Goal: Task Accomplishment & Management: Use online tool/utility

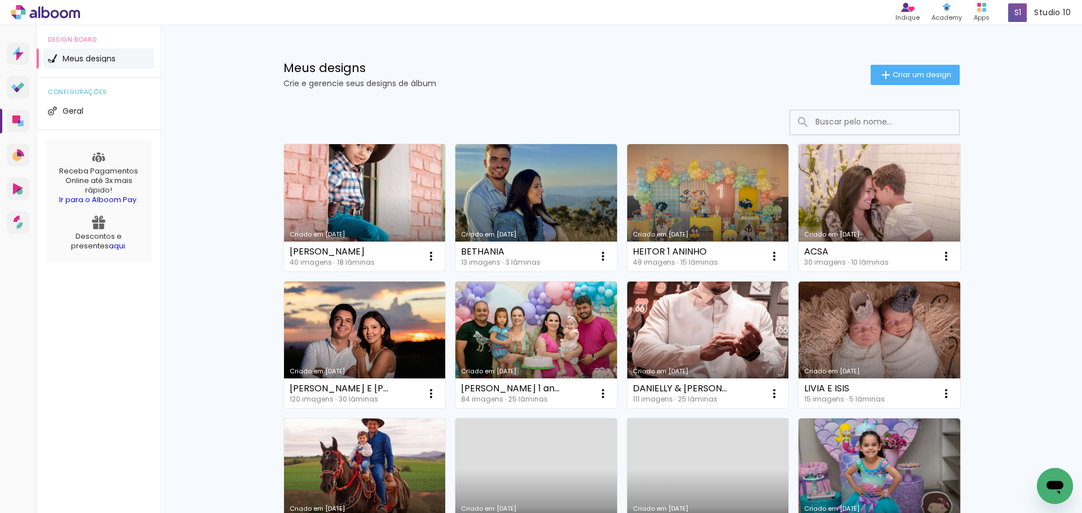
click at [348, 181] on link "Criado em [DATE]" at bounding box center [365, 207] width 162 height 127
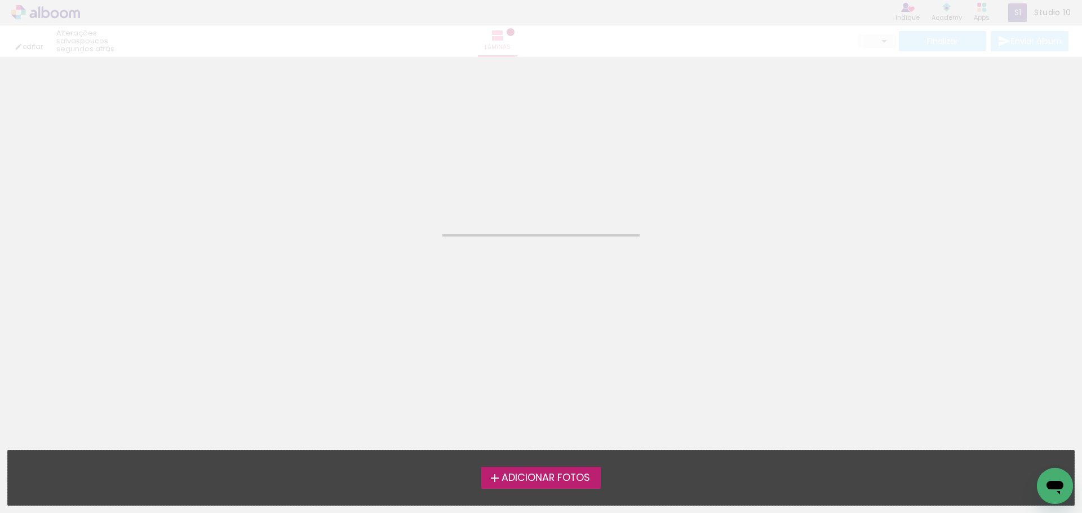
click at [348, 181] on neon-animated-pages "Confirmar Cancelar" at bounding box center [541, 285] width 1082 height 456
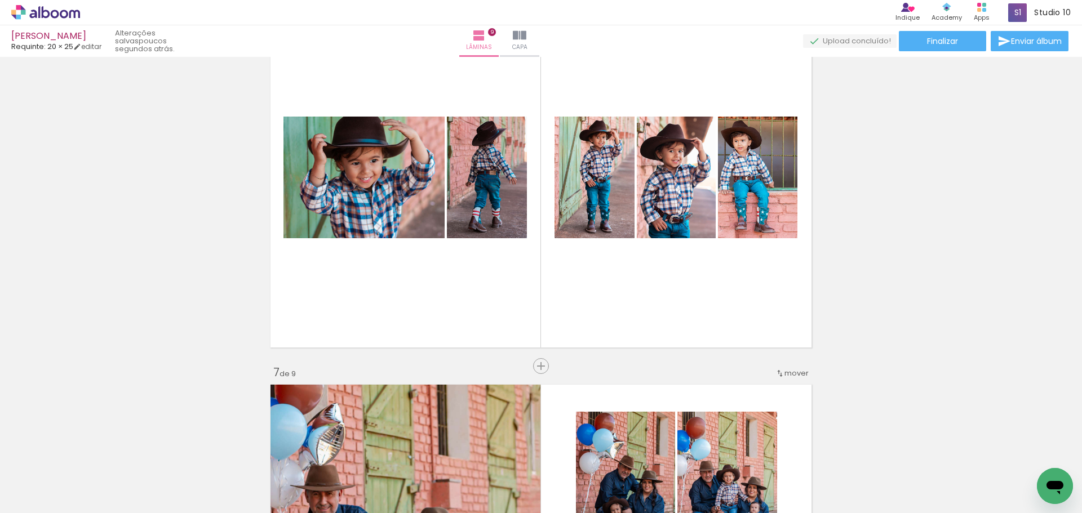
scroll to position [1968, 0]
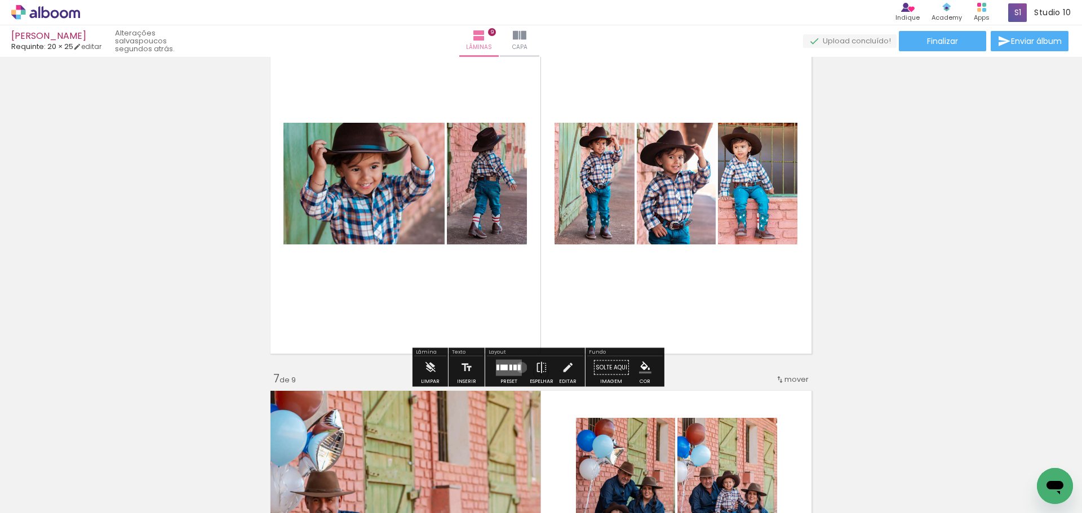
click at [519, 367] on quentale-layouter at bounding box center [509, 367] width 26 height 16
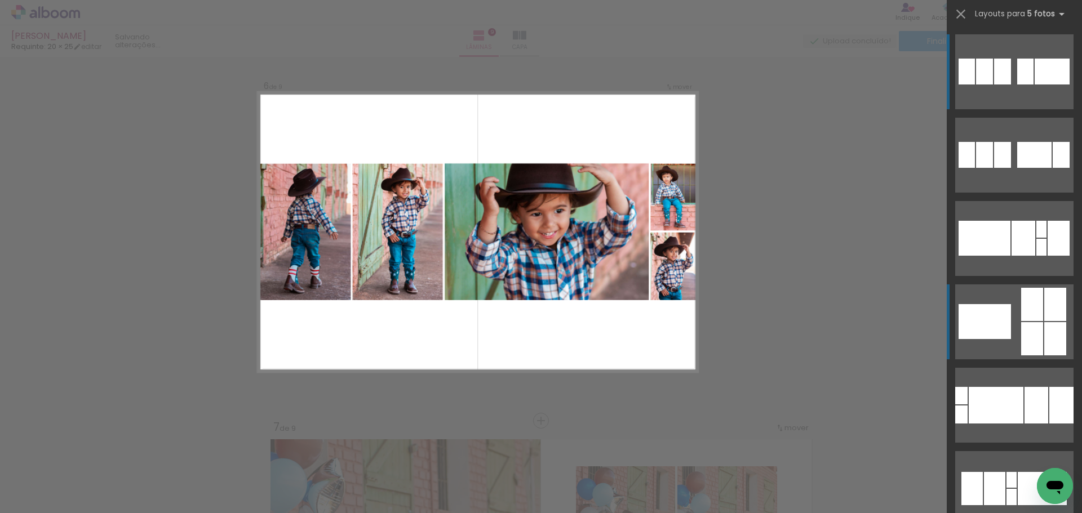
scroll to position [1902, 0]
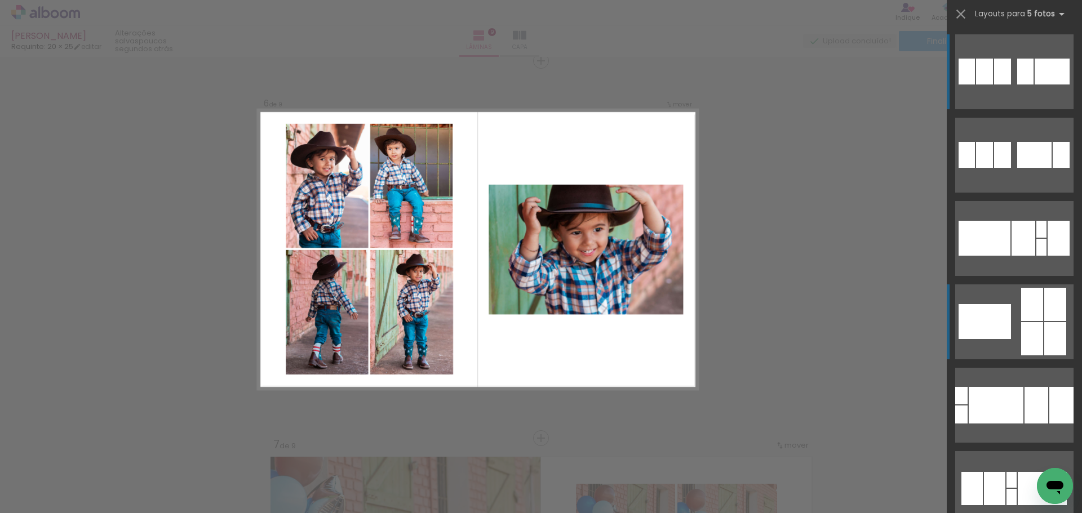
click at [1023, 168] on div at bounding box center [1034, 155] width 34 height 26
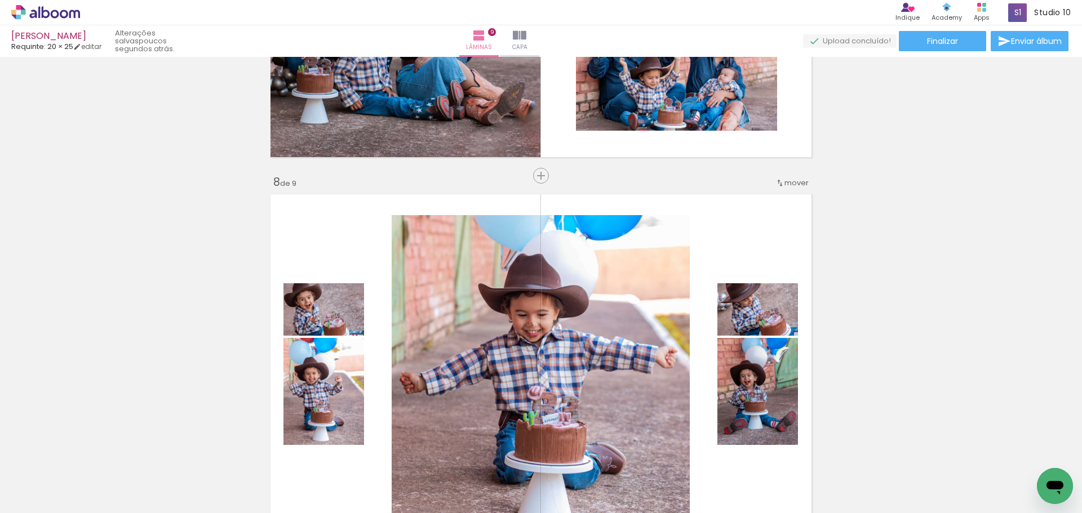
scroll to position [2522, 0]
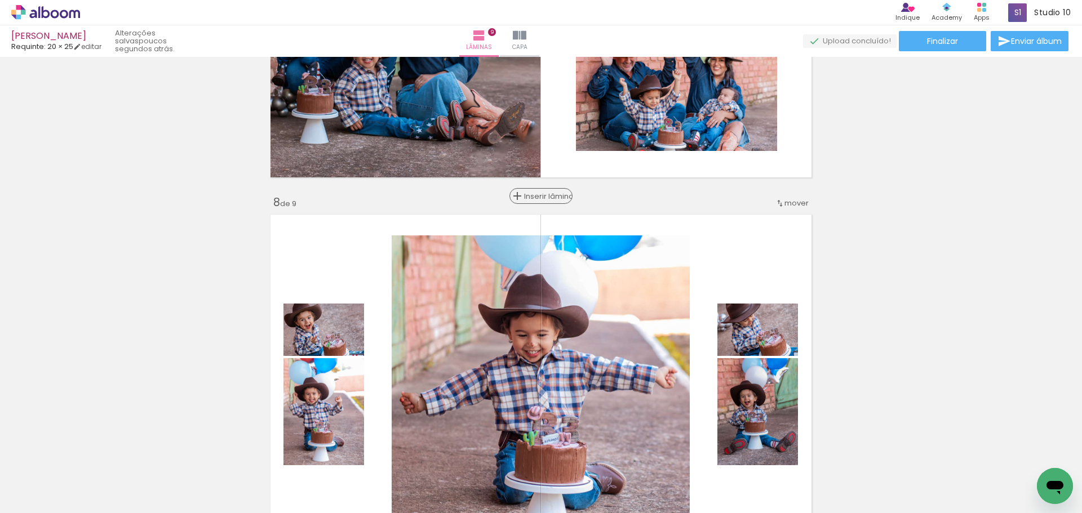
click at [535, 193] on span "Inserir lâmina" at bounding box center [546, 196] width 44 height 7
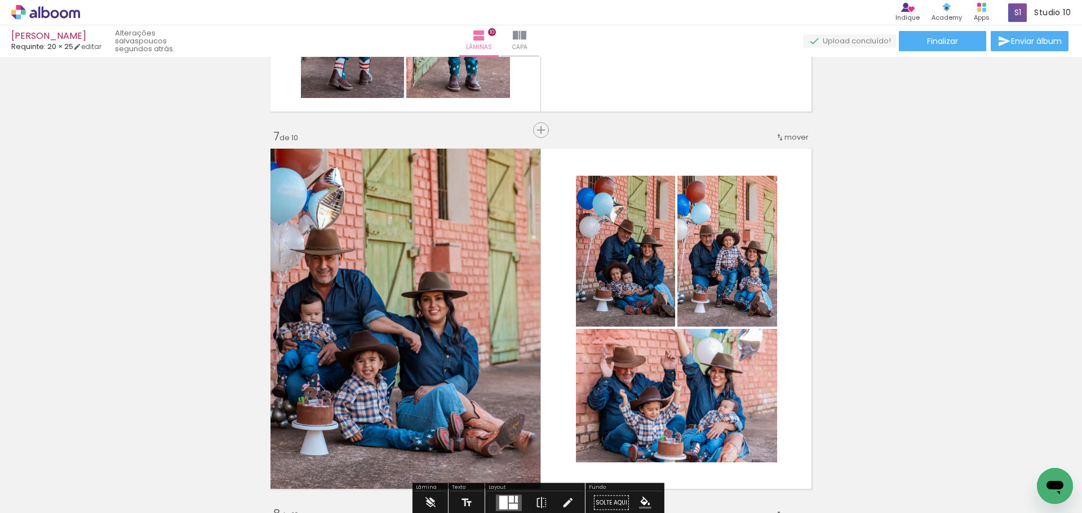
scroll to position [2184, 0]
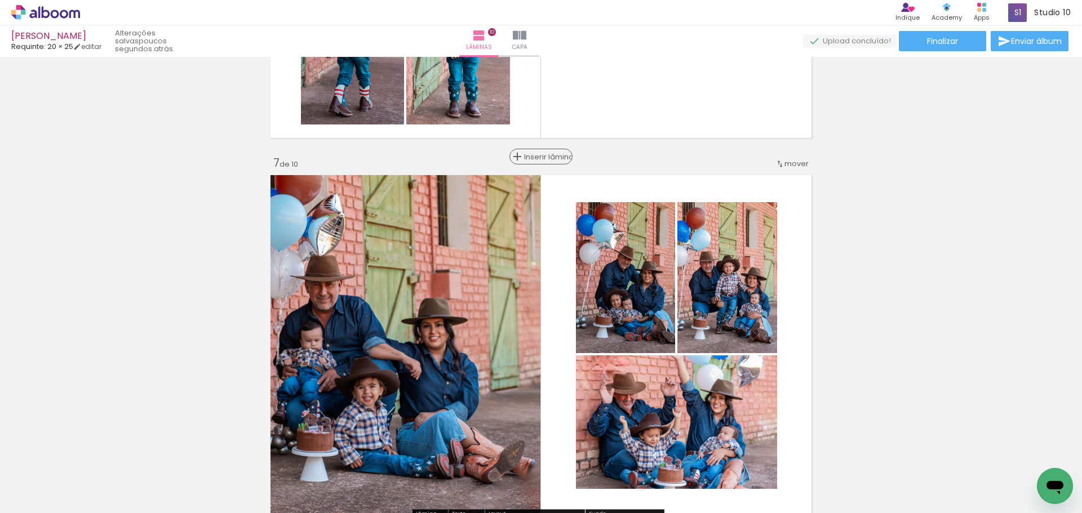
click at [529, 158] on span "Inserir lâmina" at bounding box center [546, 156] width 44 height 7
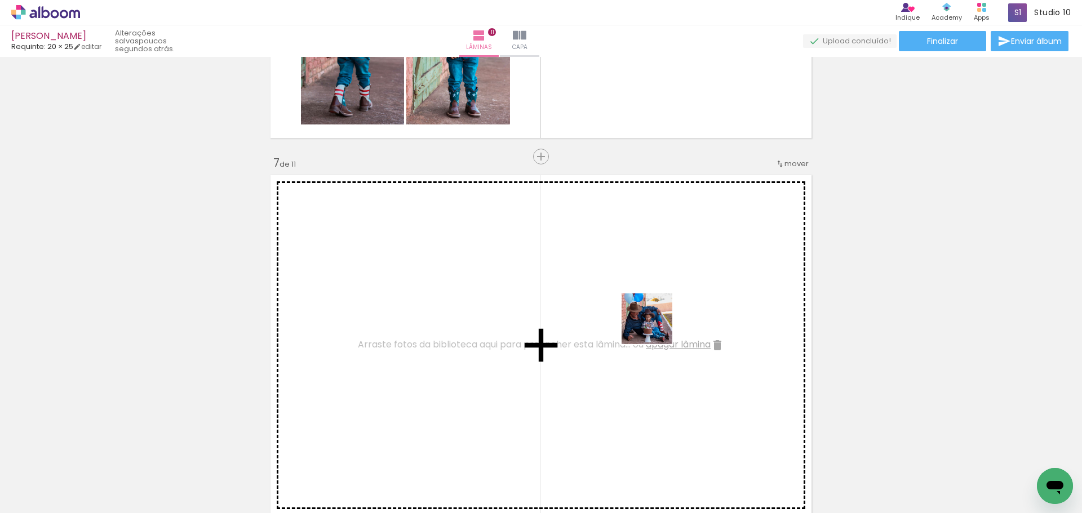
drag, startPoint x: 797, startPoint y: 487, endPoint x: 655, endPoint y: 327, distance: 213.1
click at [655, 327] on quentale-workspace at bounding box center [541, 256] width 1082 height 513
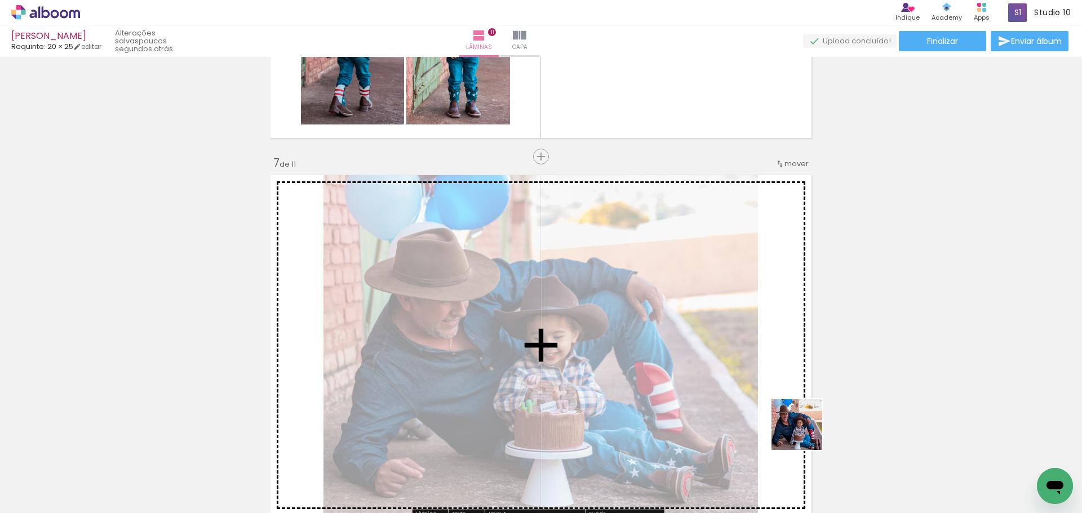
drag, startPoint x: 839, startPoint y: 475, endPoint x: 709, endPoint y: 328, distance: 195.6
click at [709, 328] on quentale-workspace at bounding box center [541, 256] width 1082 height 513
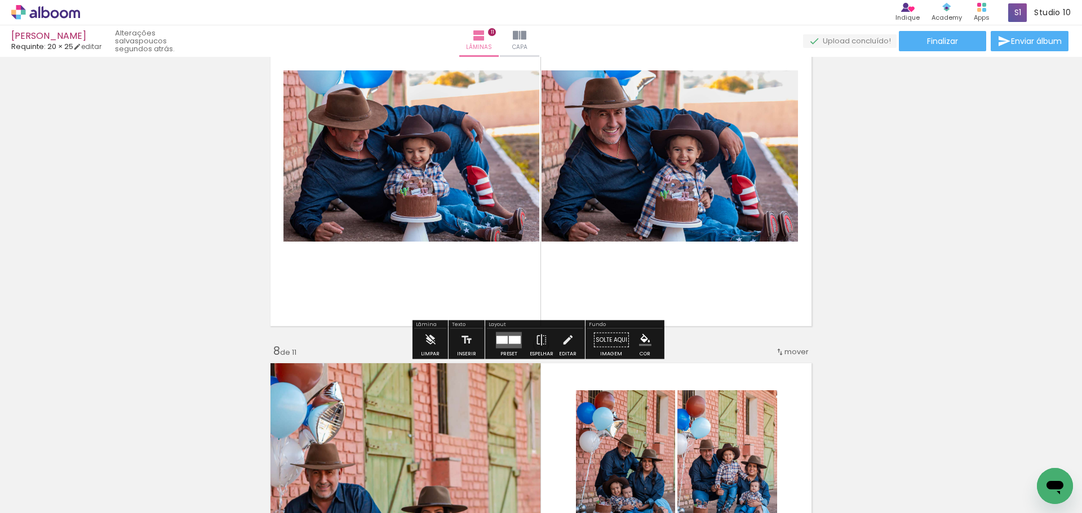
scroll to position [2353, 0]
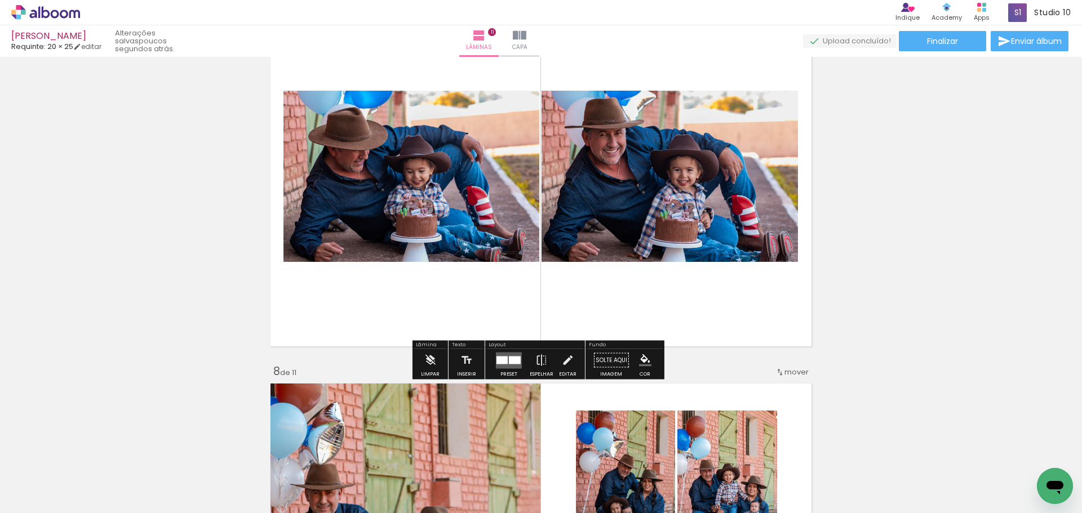
click at [514, 377] on div "Preset" at bounding box center [508, 374] width 17 height 5
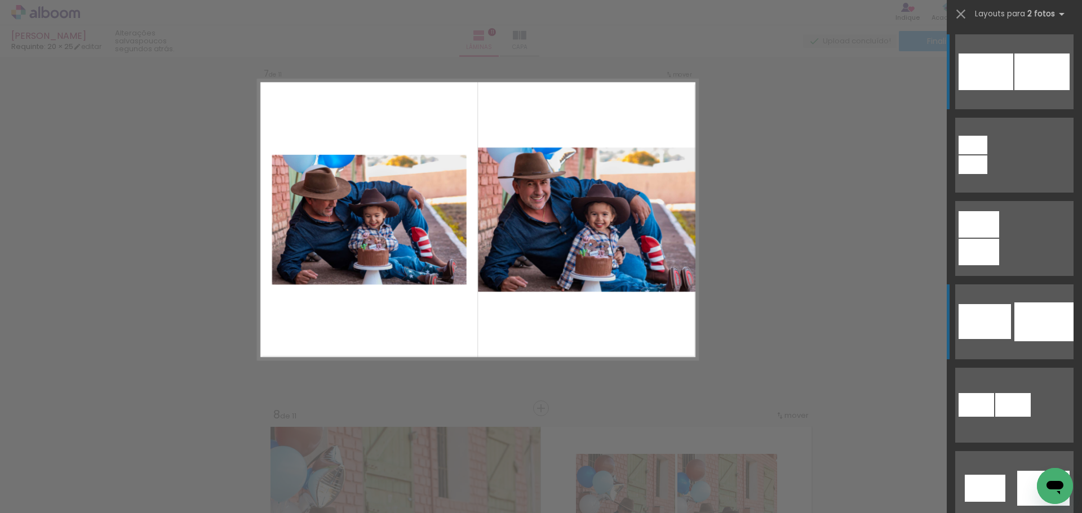
scroll to position [2279, 0]
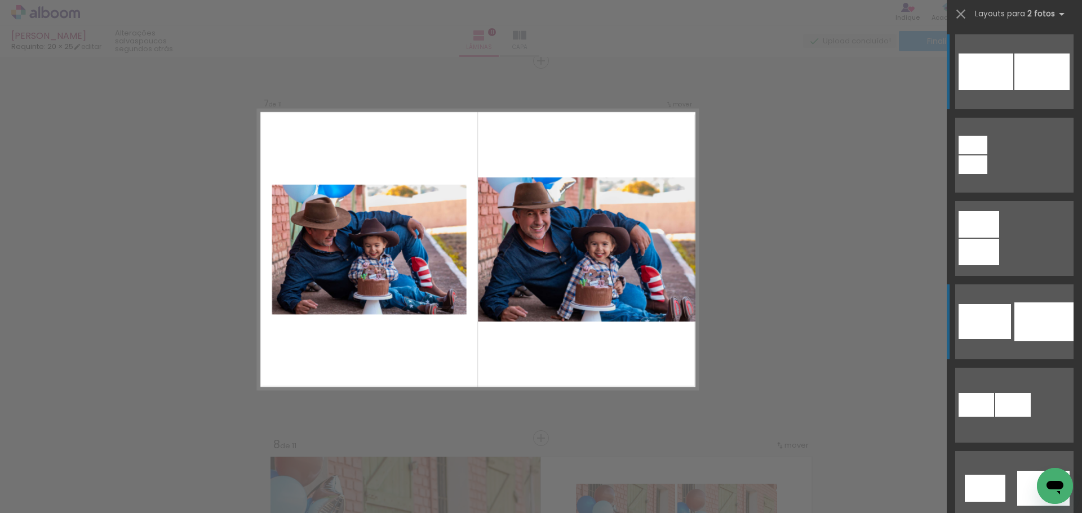
click at [964, 154] on div at bounding box center [972, 145] width 29 height 19
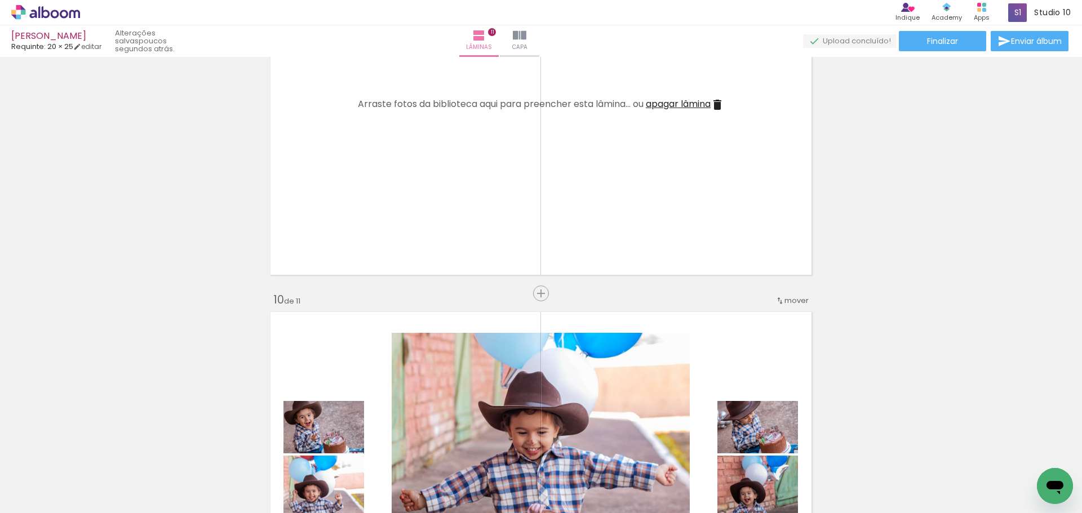
scroll to position [3124, 0]
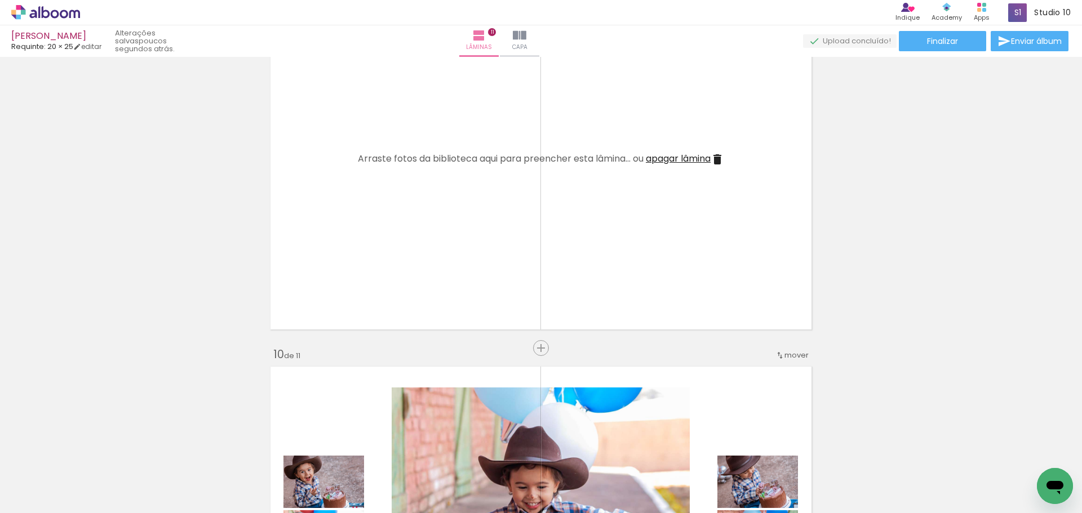
click at [709, 160] on span "apagar lâmina" at bounding box center [678, 158] width 65 height 13
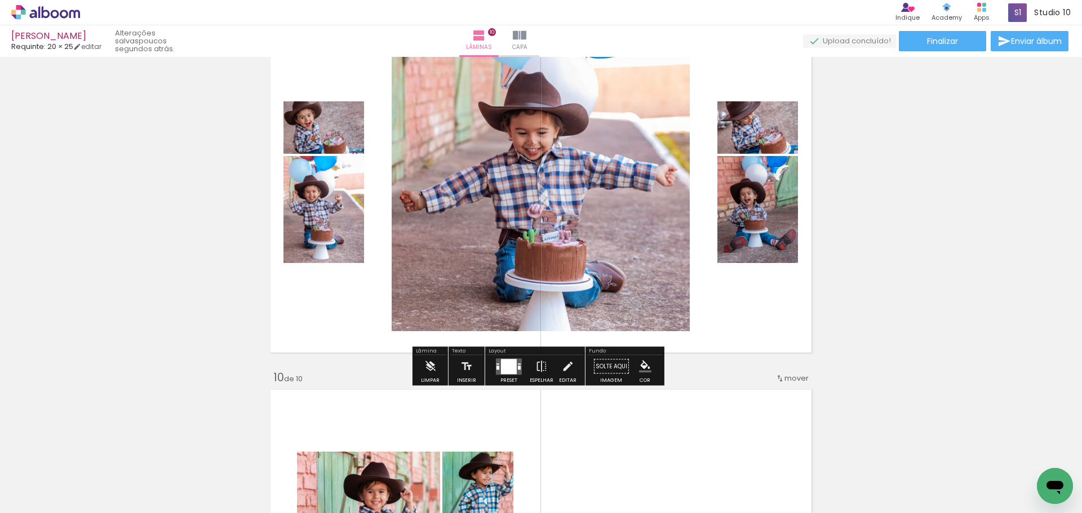
scroll to position [3068, 0]
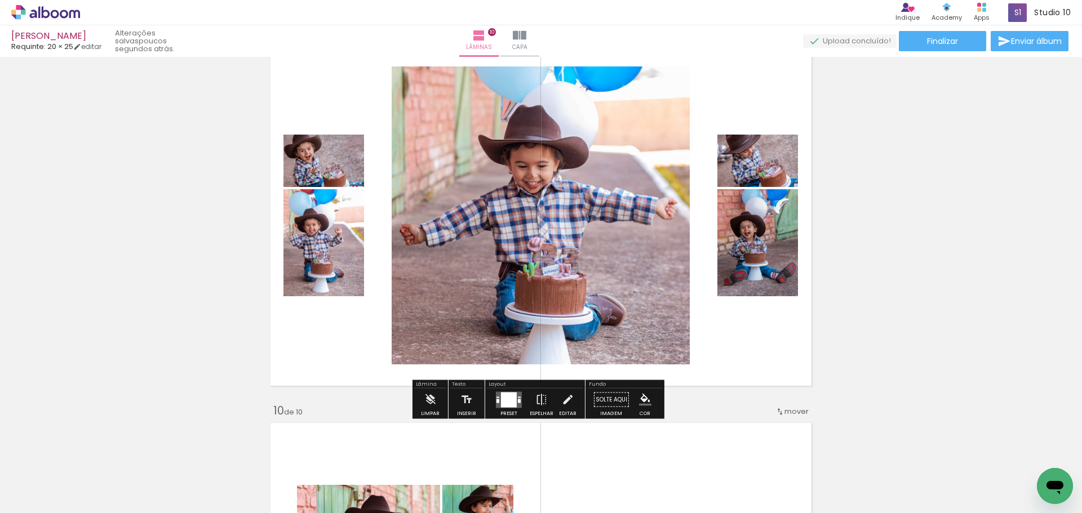
click at [520, 398] on div at bounding box center [509, 400] width 30 height 23
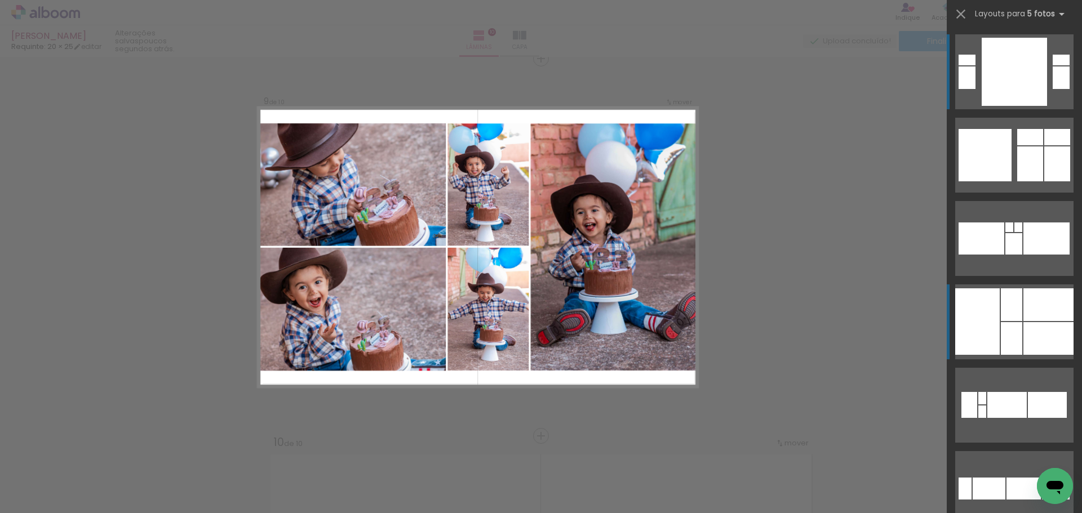
scroll to position [3034, 0]
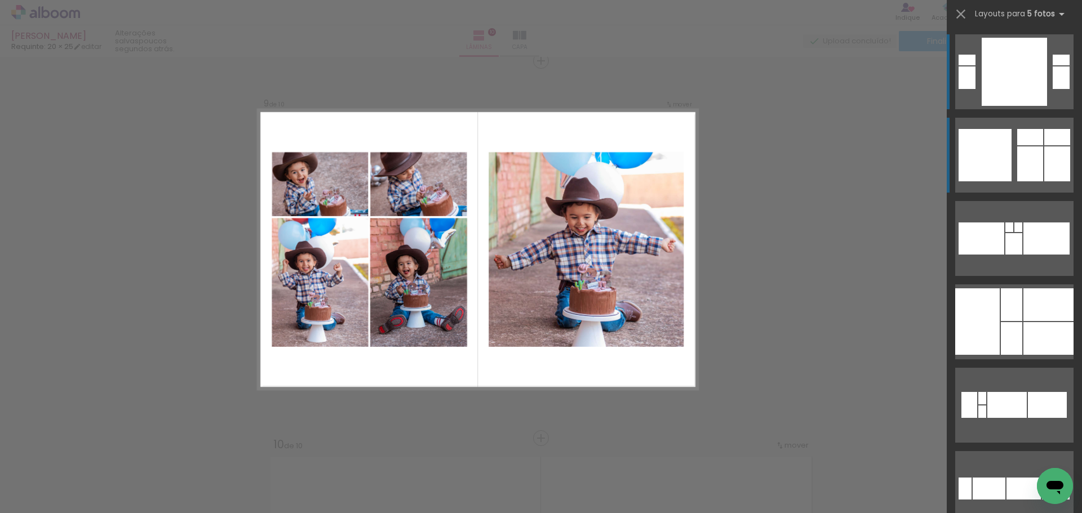
click at [1022, 168] on div at bounding box center [1030, 163] width 26 height 35
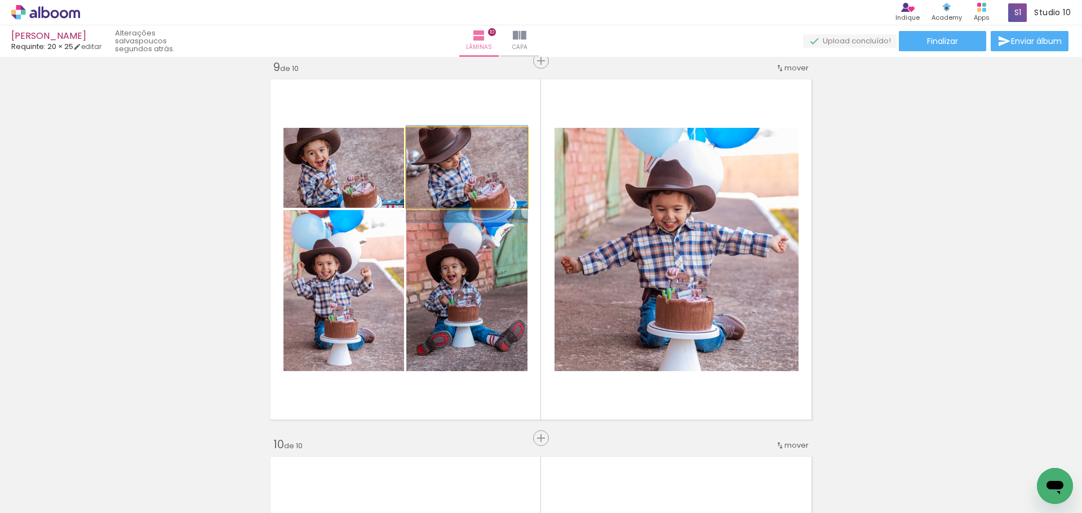
drag, startPoint x: 505, startPoint y: 163, endPoint x: 505, endPoint y: 170, distance: 6.2
click at [496, 179] on quentale-photo at bounding box center [466, 168] width 121 height 80
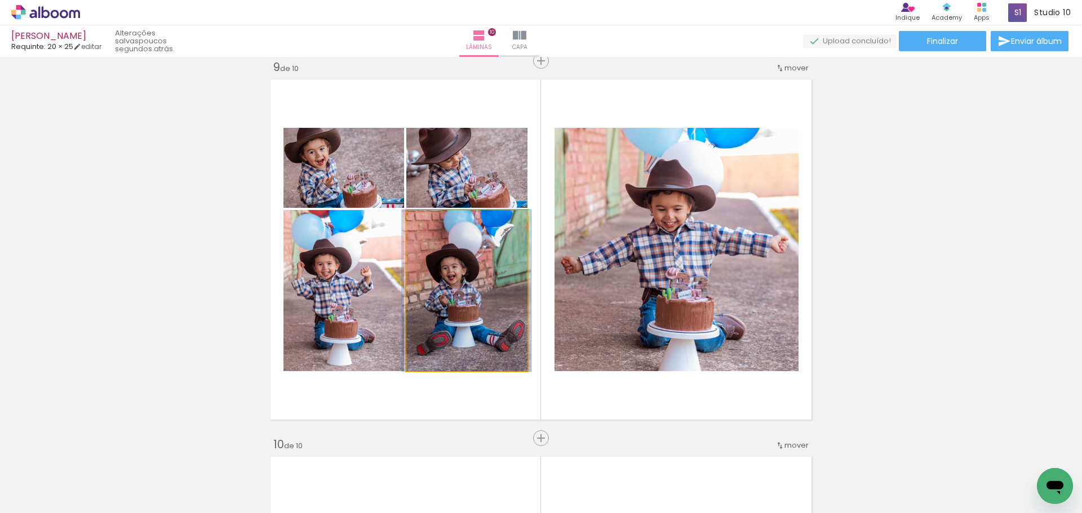
click at [479, 331] on quentale-photo at bounding box center [466, 290] width 121 height 161
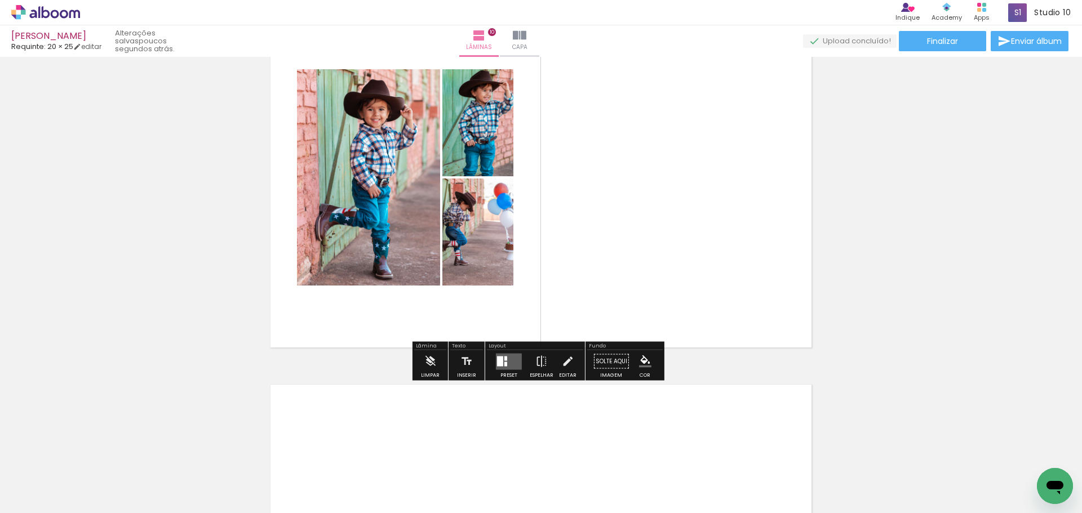
scroll to position [3485, 0]
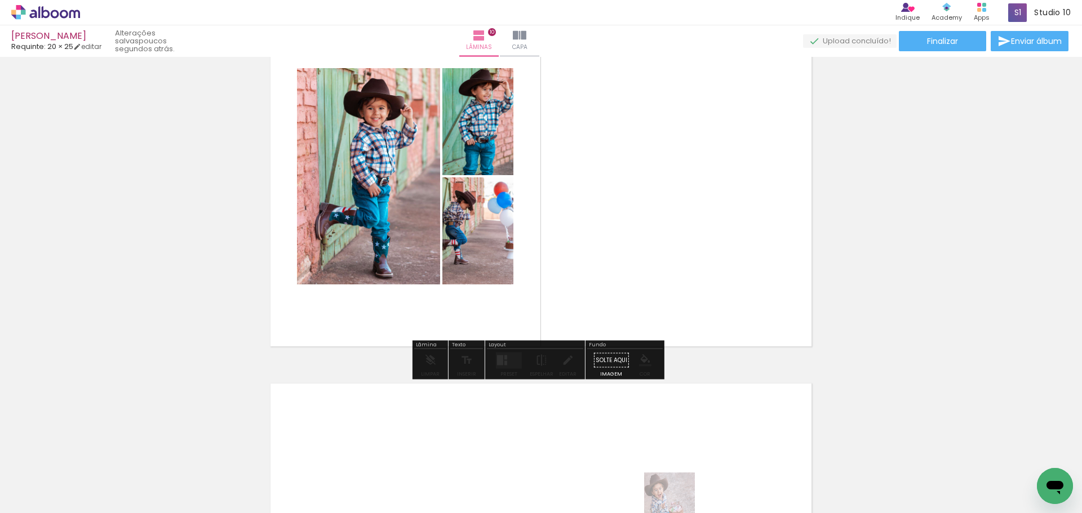
drag, startPoint x: 741, startPoint y: 504, endPoint x: 678, endPoint y: 506, distance: 63.7
click at [92, 506] on iron-horizontal-list at bounding box center [81, 478] width 23 height 70
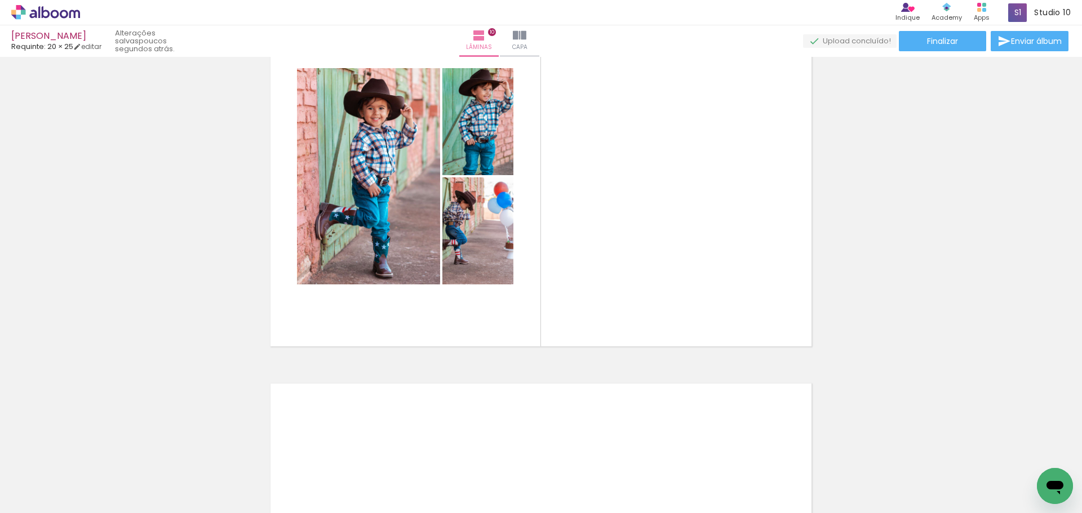
scroll to position [0, 0]
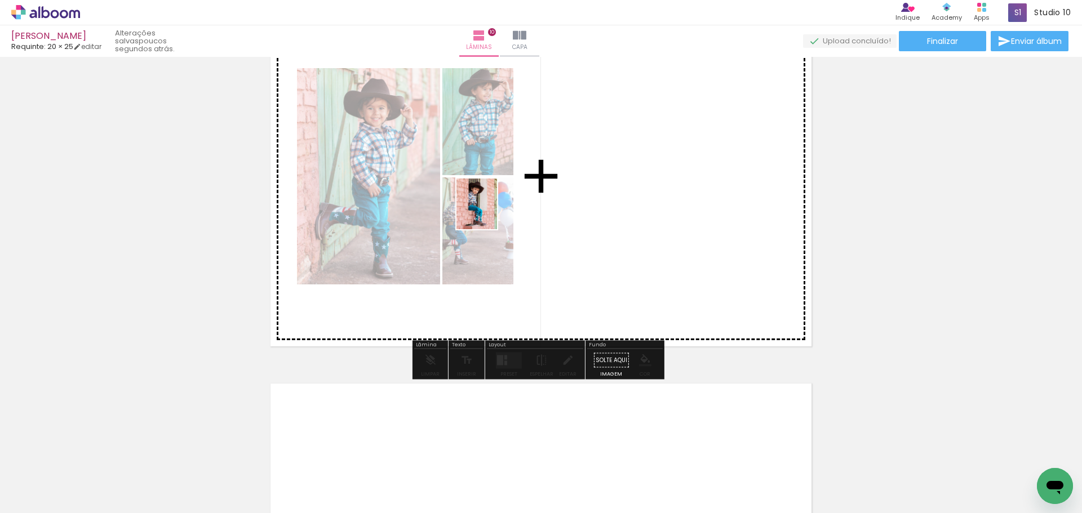
drag, startPoint x: 109, startPoint y: 476, endPoint x: 490, endPoint y: 212, distance: 463.7
click at [490, 212] on quentale-workspace at bounding box center [541, 256] width 1082 height 513
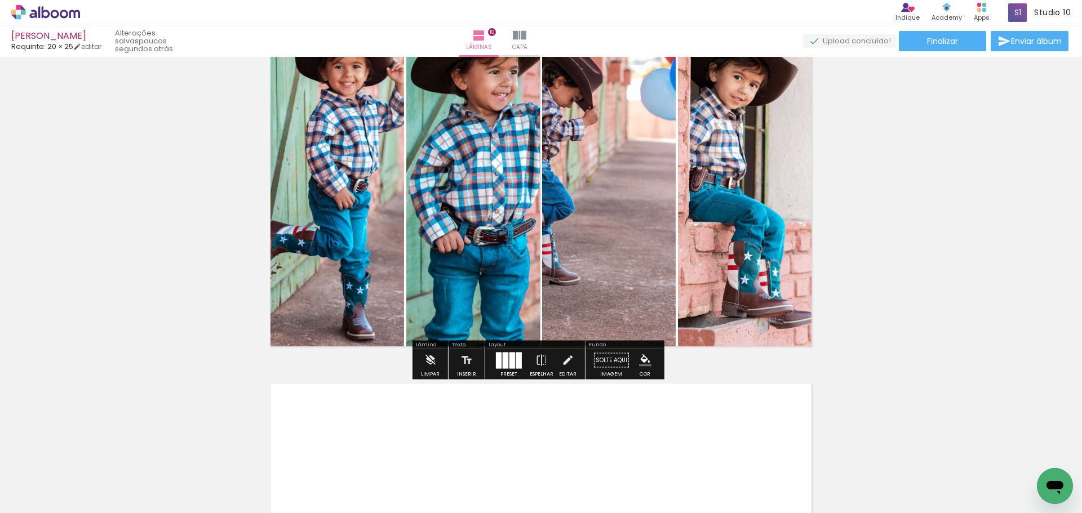
scroll to position [0, 1538]
click at [516, 361] on div at bounding box center [519, 360] width 6 height 16
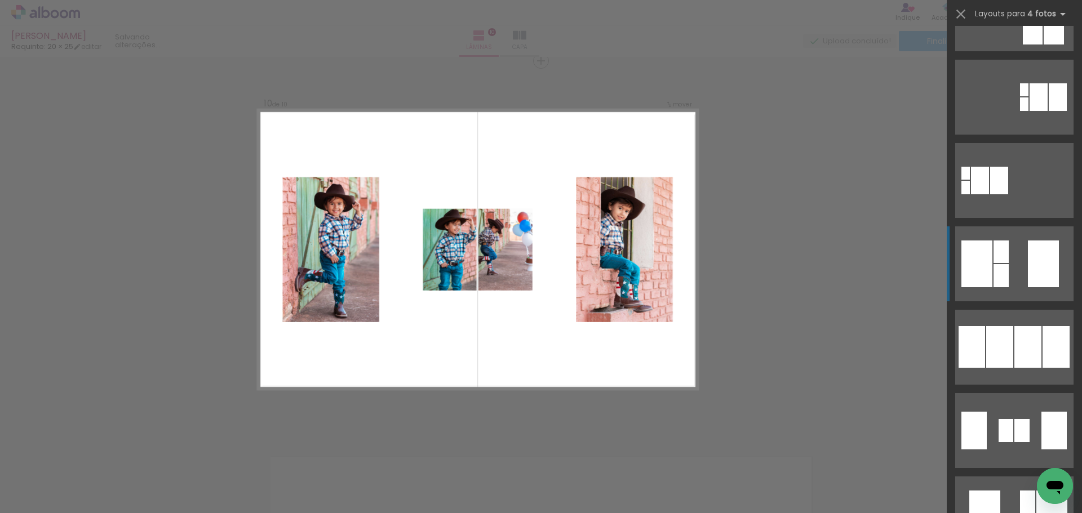
scroll to position [901, 0]
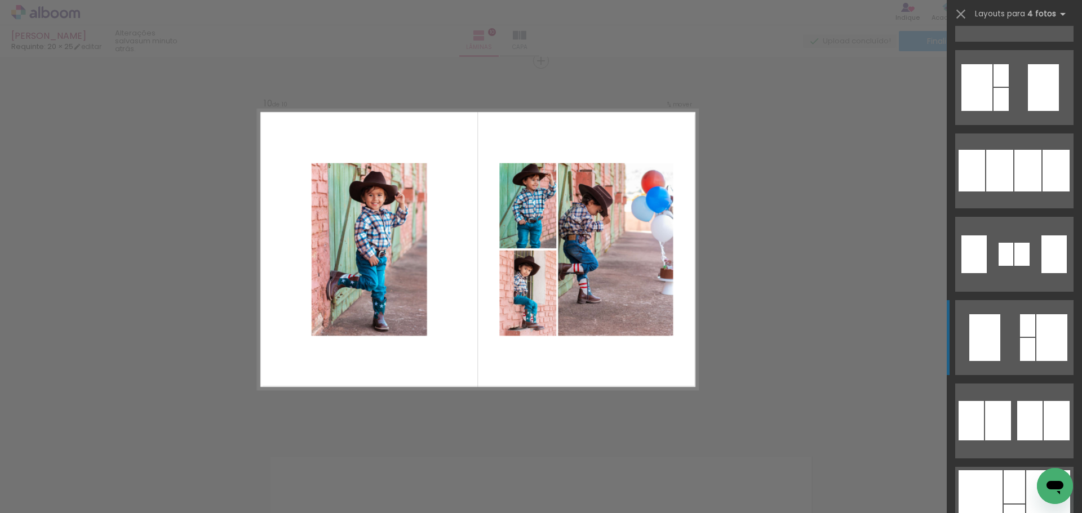
click at [1000, 292] on quentale-layouter at bounding box center [1014, 254] width 118 height 75
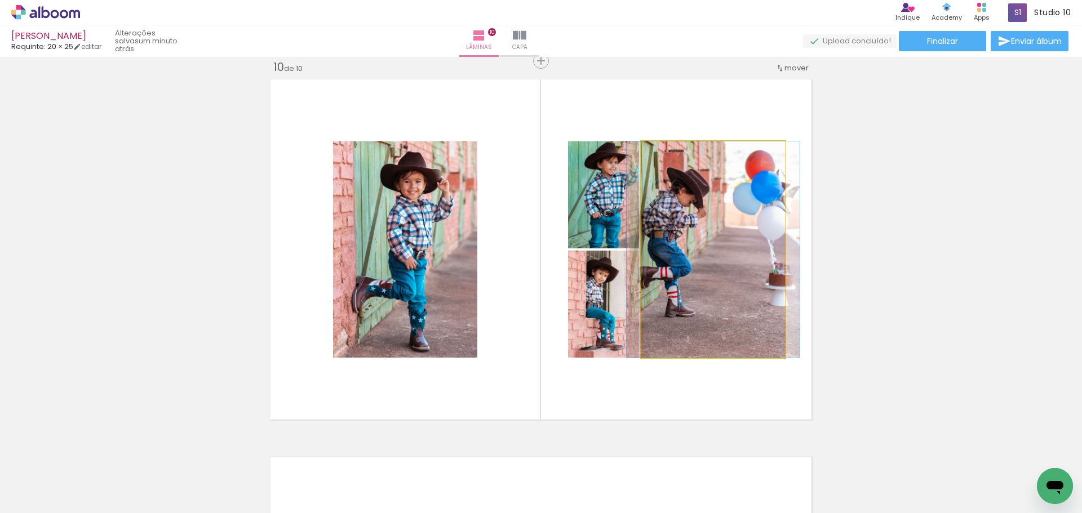
click at [712, 260] on quentale-photo at bounding box center [713, 249] width 144 height 216
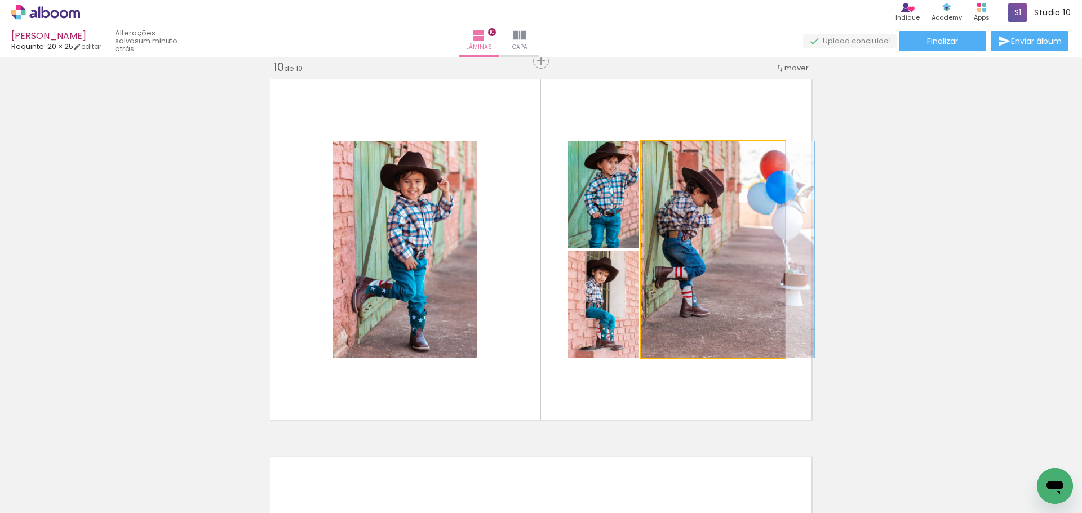
drag, startPoint x: 712, startPoint y: 260, endPoint x: 745, endPoint y: 261, distance: 33.8
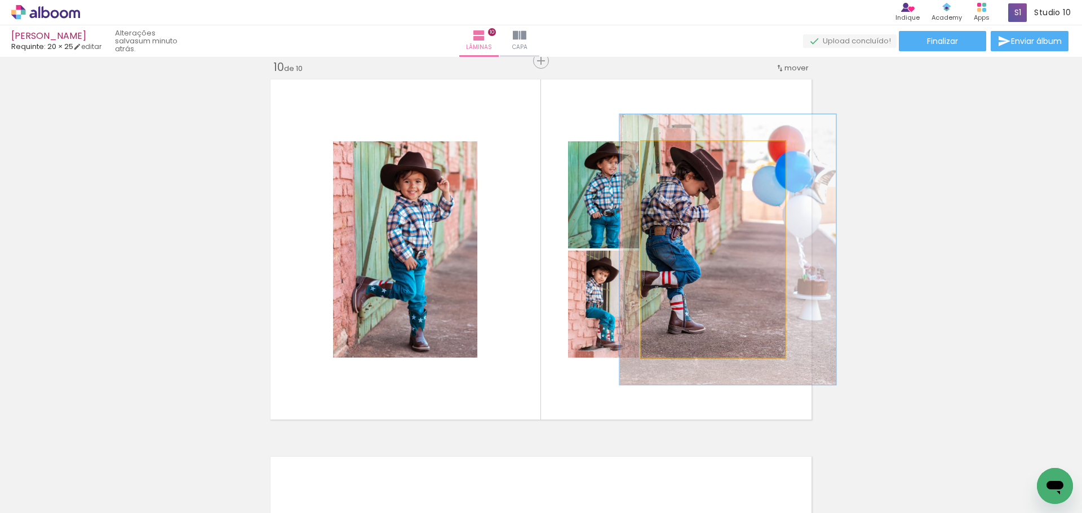
drag, startPoint x: 665, startPoint y: 153, endPoint x: 675, endPoint y: 153, distance: 9.6
click at [675, 153] on div at bounding box center [677, 153] width 10 height 10
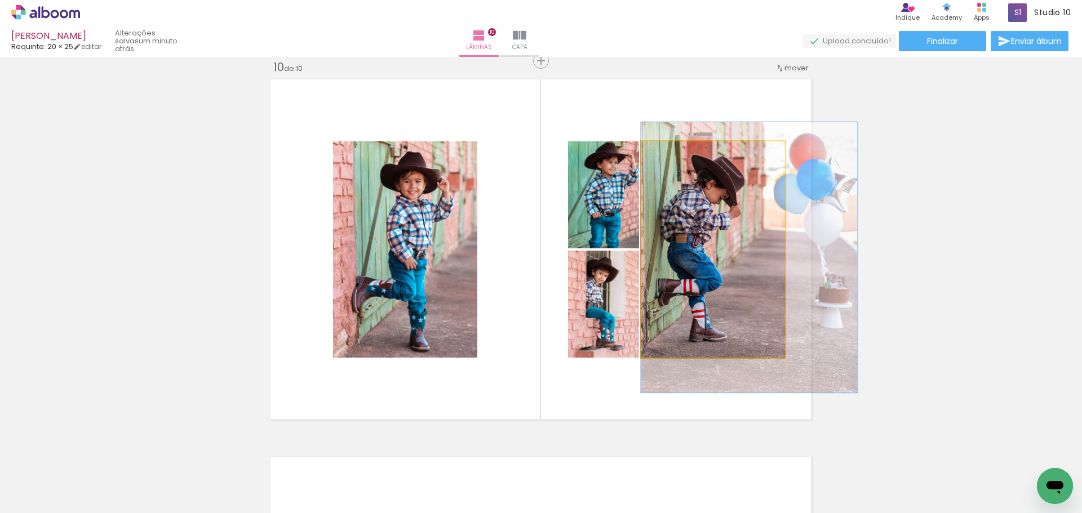
drag, startPoint x: 706, startPoint y: 229, endPoint x: 764, endPoint y: 237, distance: 59.1
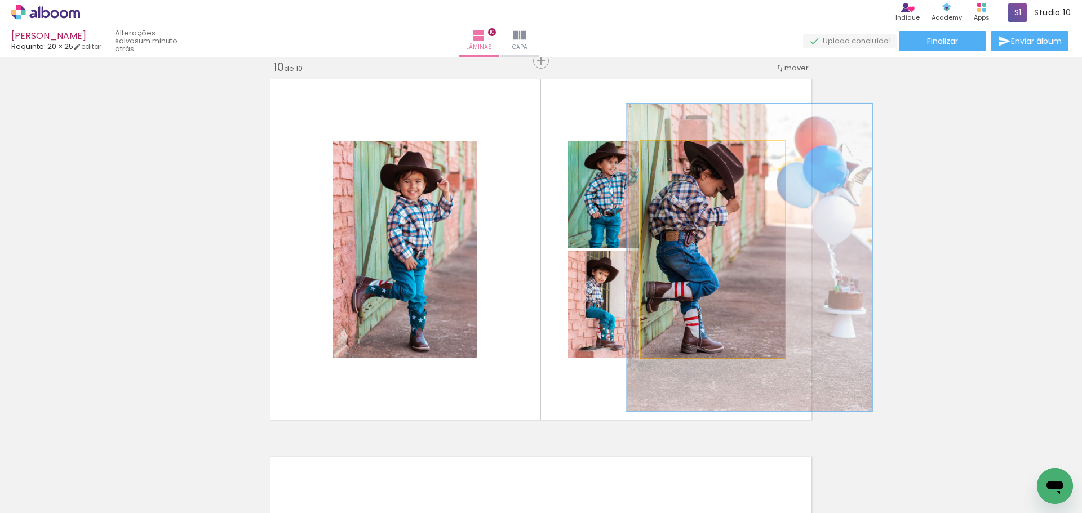
drag, startPoint x: 678, startPoint y: 154, endPoint x: 685, endPoint y: 156, distance: 7.7
click at [685, 156] on div at bounding box center [686, 153] width 18 height 18
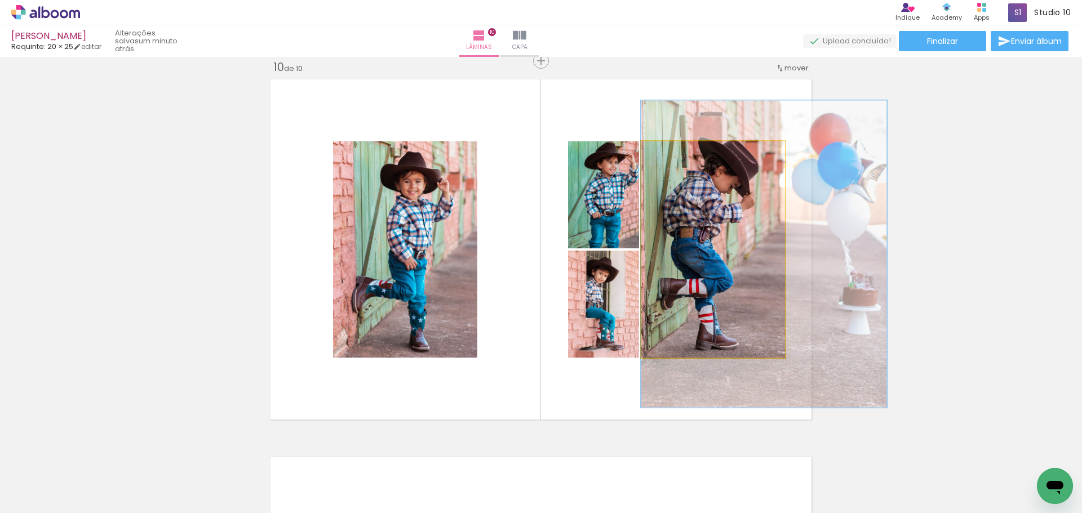
drag, startPoint x: 718, startPoint y: 202, endPoint x: 747, endPoint y: 199, distance: 28.9
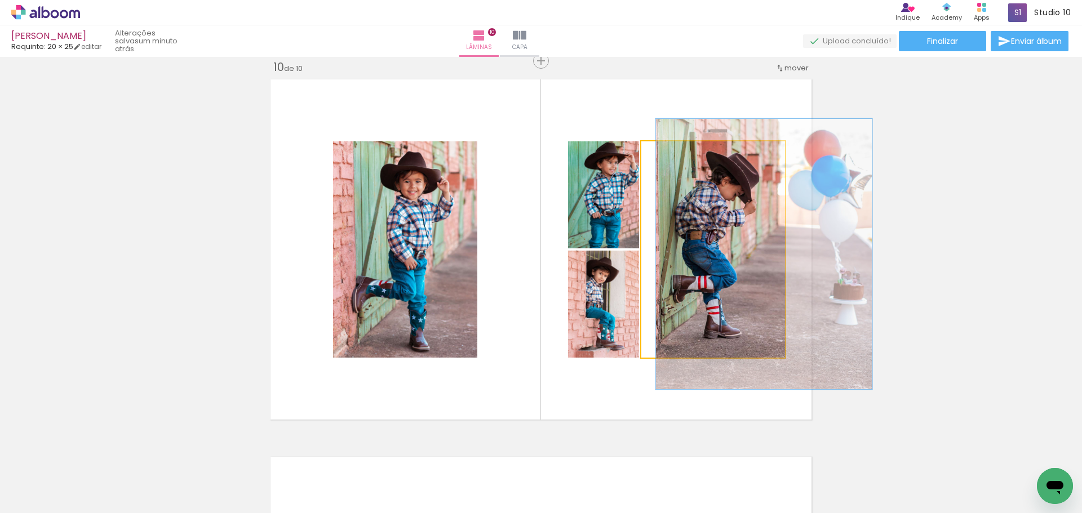
drag, startPoint x: 683, startPoint y: 152, endPoint x: 676, endPoint y: 154, distance: 7.7
click at [676, 154] on div at bounding box center [678, 153] width 10 height 10
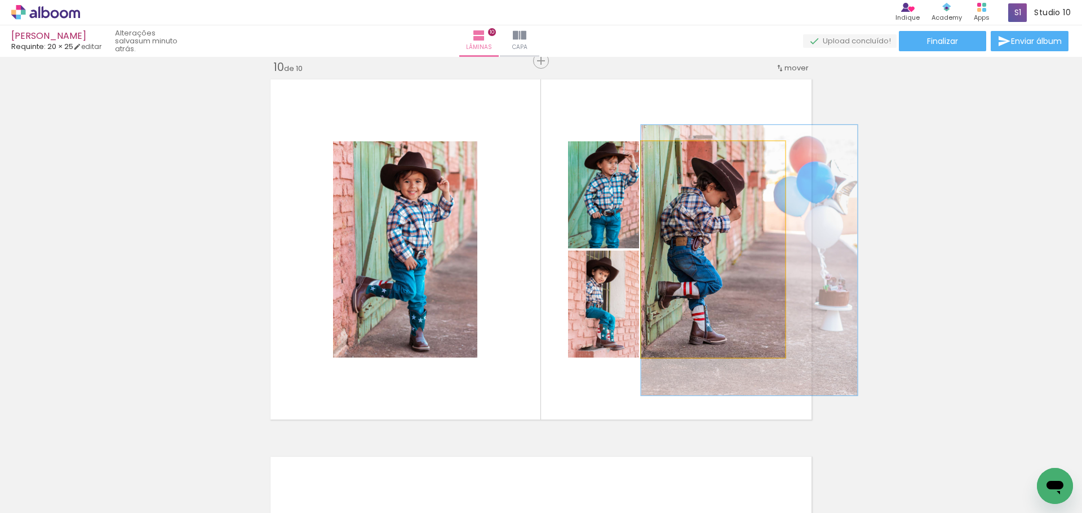
drag, startPoint x: 736, startPoint y: 245, endPoint x: 763, endPoint y: 251, distance: 27.7
drag, startPoint x: 737, startPoint y: 241, endPoint x: 754, endPoint y: 241, distance: 17.5
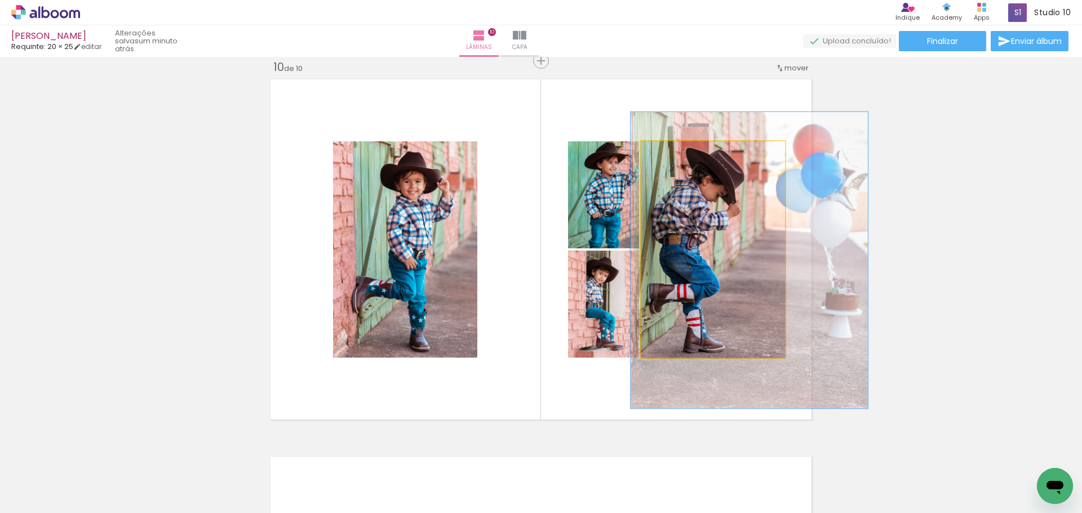
type paper-slider "137"
click at [682, 152] on div at bounding box center [684, 153] width 10 height 10
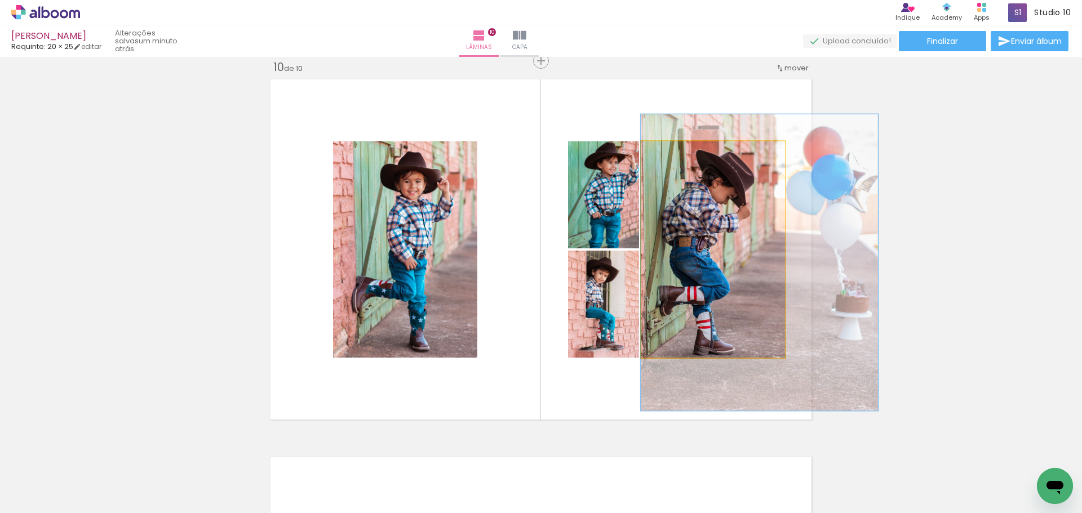
drag, startPoint x: 717, startPoint y: 239, endPoint x: 743, endPoint y: 241, distance: 25.5
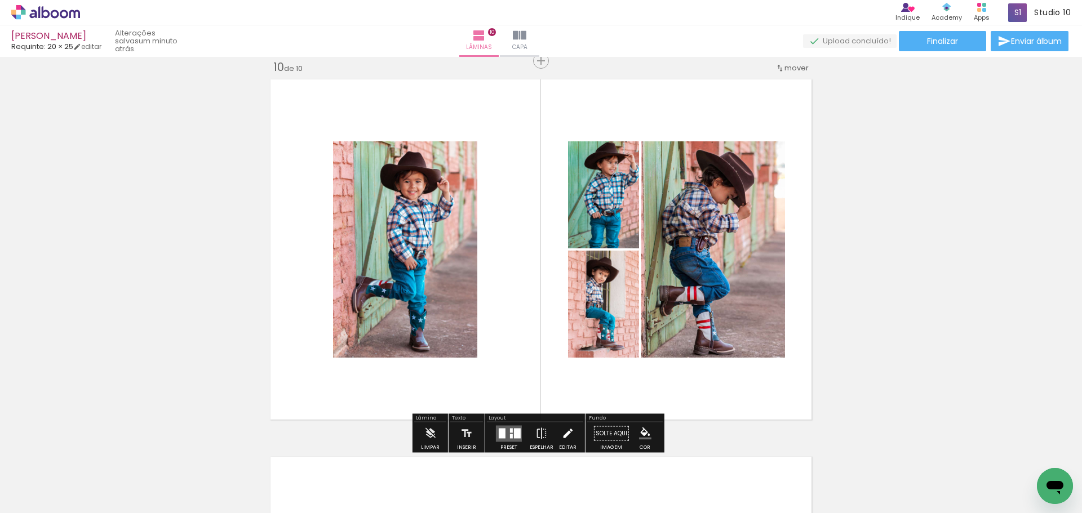
click at [568, 433] on iron-icon at bounding box center [567, 434] width 12 height 23
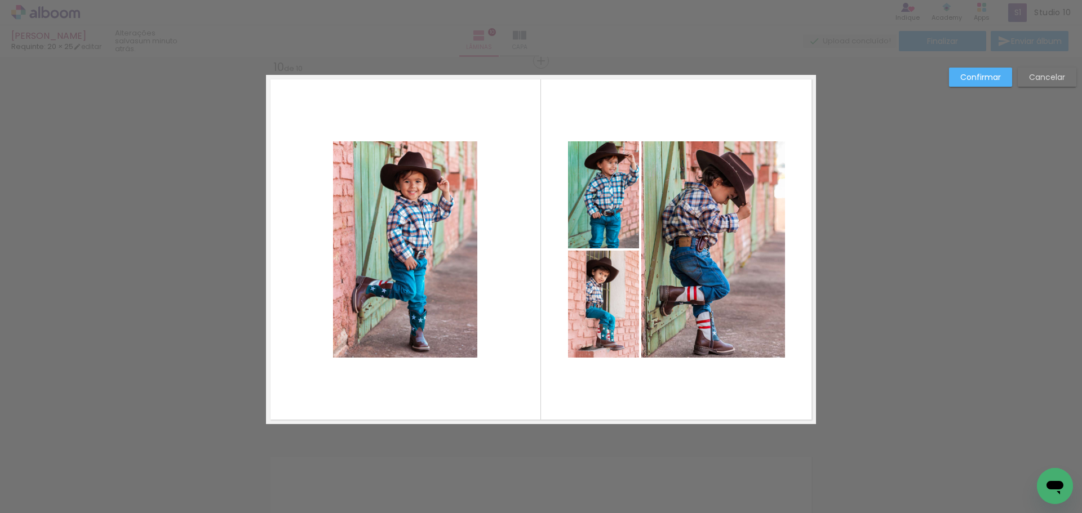
click at [430, 283] on quentale-photo at bounding box center [405, 249] width 144 height 216
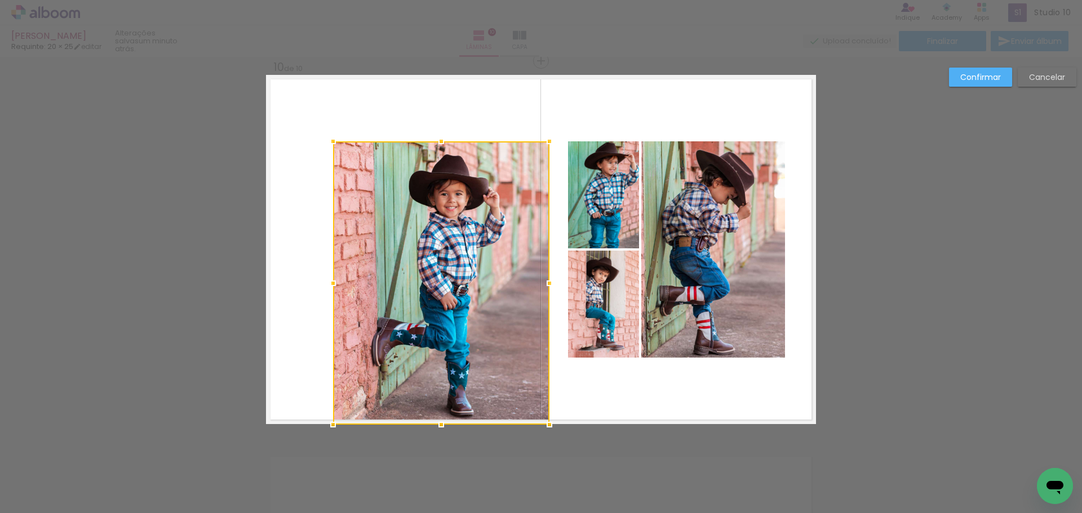
drag, startPoint x: 472, startPoint y: 354, endPoint x: 554, endPoint y: 439, distance: 118.3
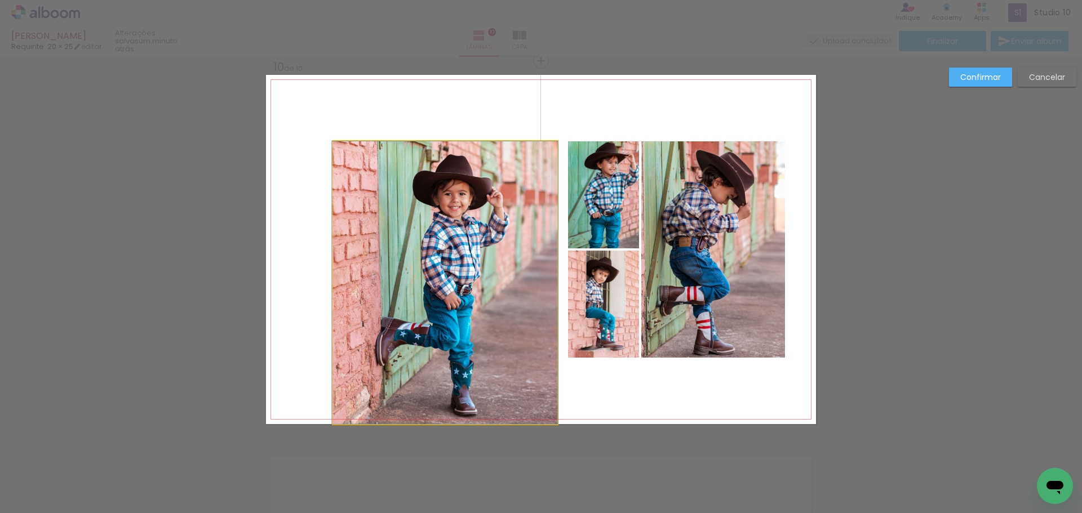
click at [434, 302] on quentale-photo at bounding box center [445, 282] width 224 height 283
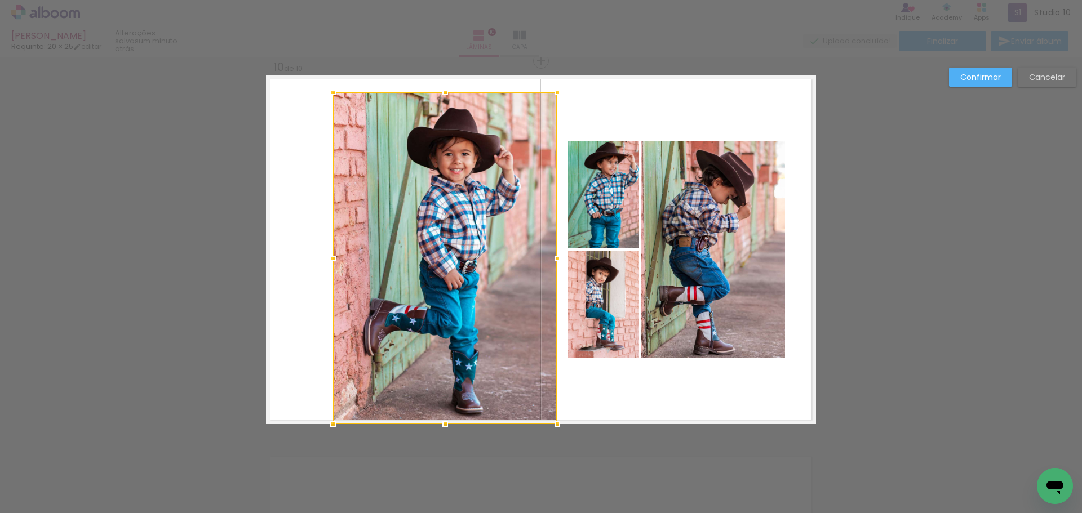
drag, startPoint x: 435, startPoint y: 139, endPoint x: 438, endPoint y: 46, distance: 92.4
click at [438, 0] on div "bernardo Requinte: 20 × 25 editar um minuto atrás. Lâminas 10 Capa Finalizar En…" at bounding box center [541, 0] width 1082 height 0
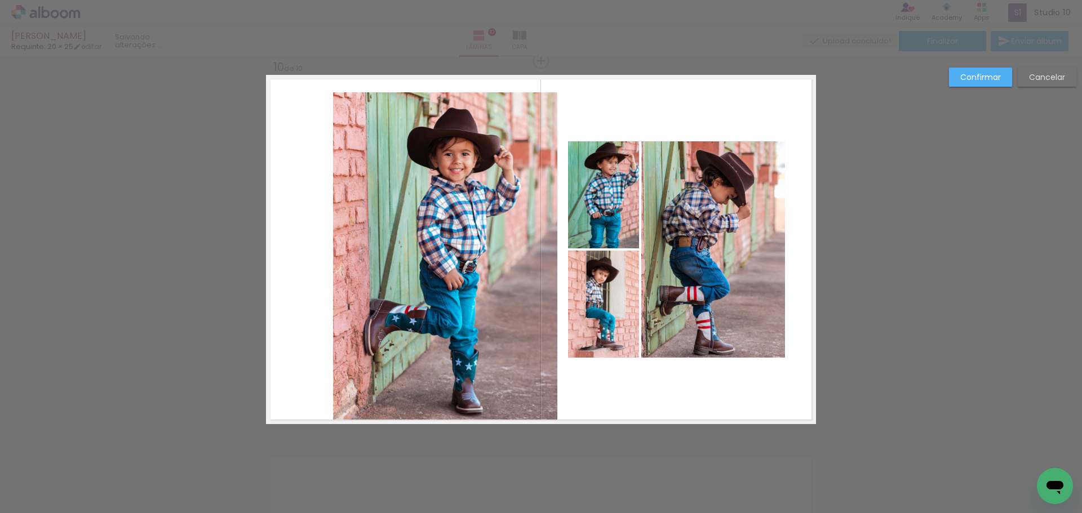
drag, startPoint x: 439, startPoint y: 239, endPoint x: 430, endPoint y: 239, distance: 9.6
click at [439, 239] on quentale-photo at bounding box center [445, 258] width 224 height 332
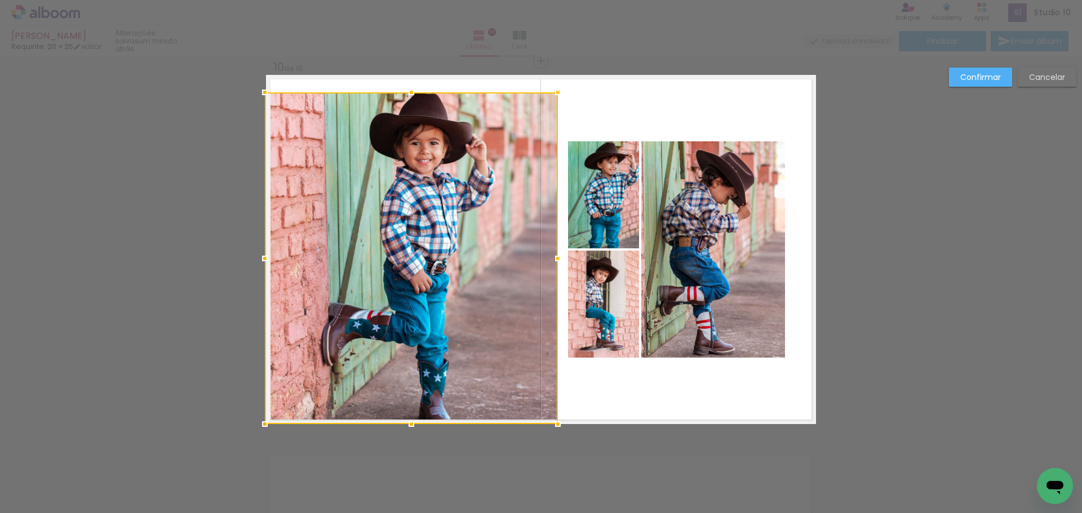
drag, startPoint x: 330, startPoint y: 258, endPoint x: 259, endPoint y: 243, distance: 73.1
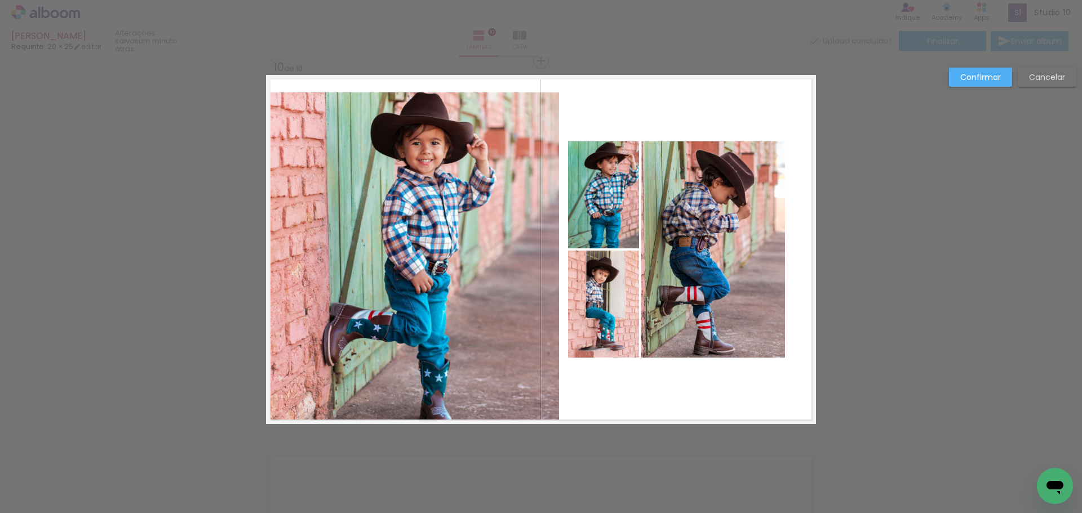
click at [383, 254] on quentale-photo at bounding box center [412, 258] width 293 height 332
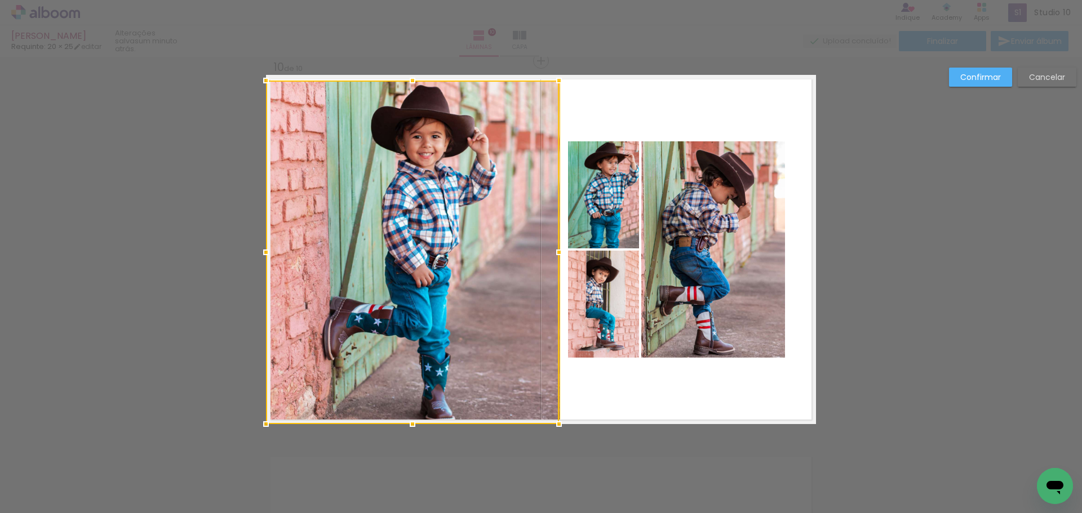
drag, startPoint x: 408, startPoint y: 87, endPoint x: 407, endPoint y: 50, distance: 37.2
click at [407, 0] on div "bernardo Requinte: 20 × 25 editar um minuto atrás. Lâminas 10 Capa Finalizar En…" at bounding box center [541, 0] width 1082 height 0
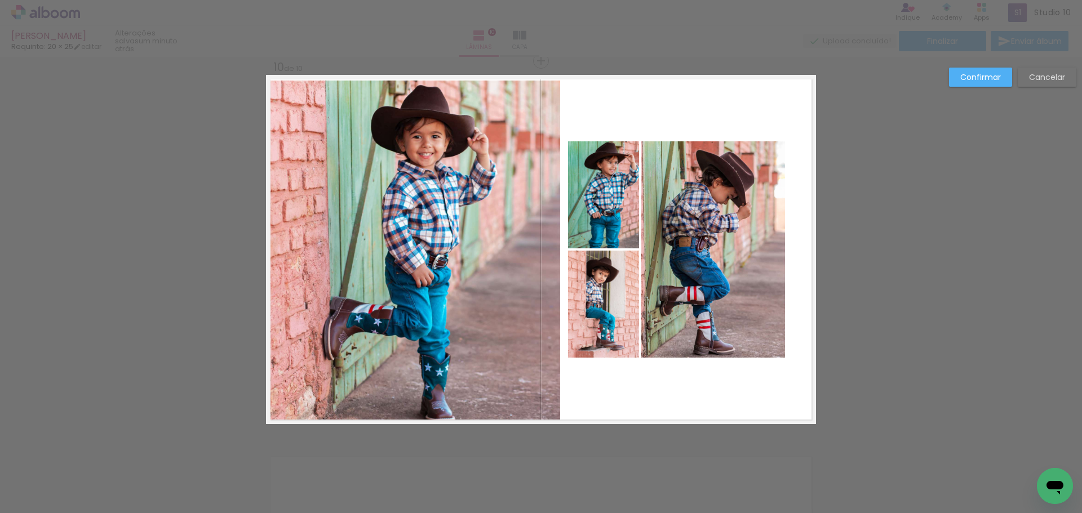
click at [470, 265] on quentale-photo at bounding box center [413, 253] width 294 height 344
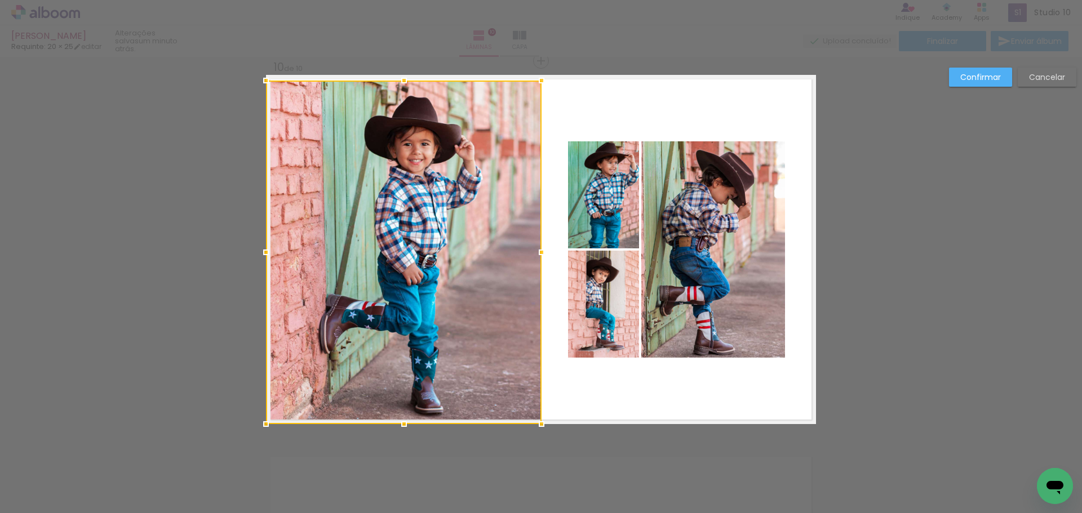
drag, startPoint x: 558, startPoint y: 254, endPoint x: 541, endPoint y: 244, distance: 19.9
click at [541, 244] on div at bounding box center [541, 252] width 23 height 23
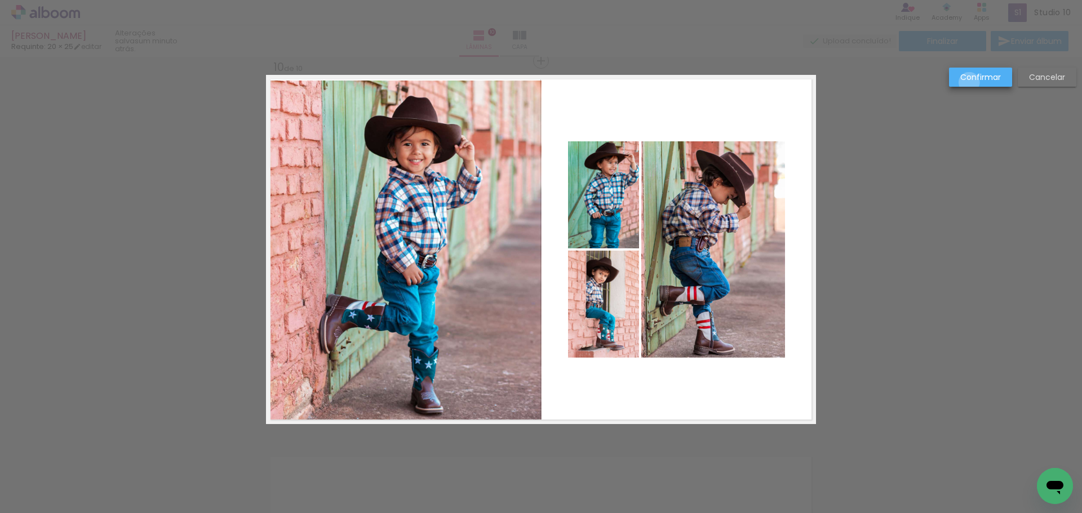
click at [969, 83] on paper-button "Confirmar" at bounding box center [980, 77] width 63 height 19
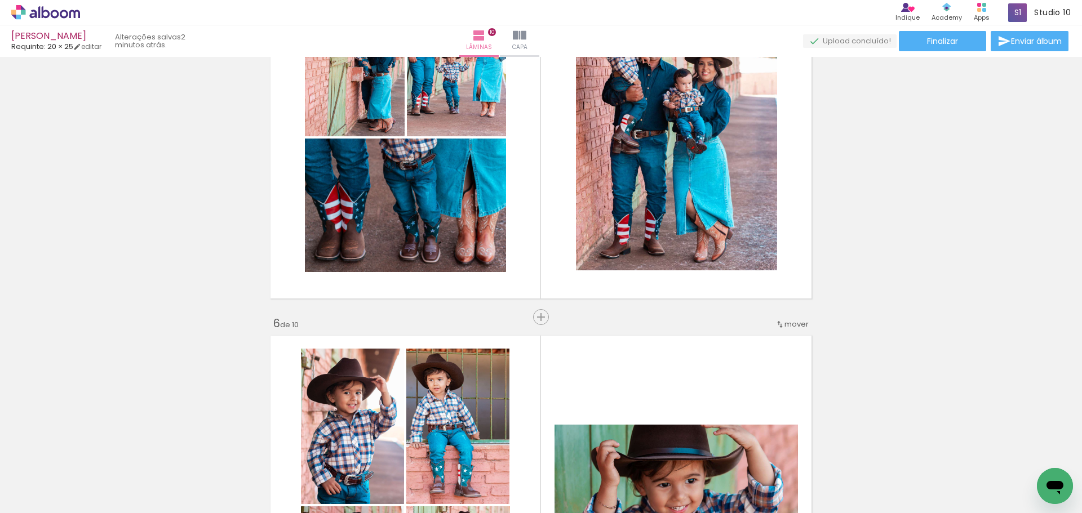
scroll to position [1746, 0]
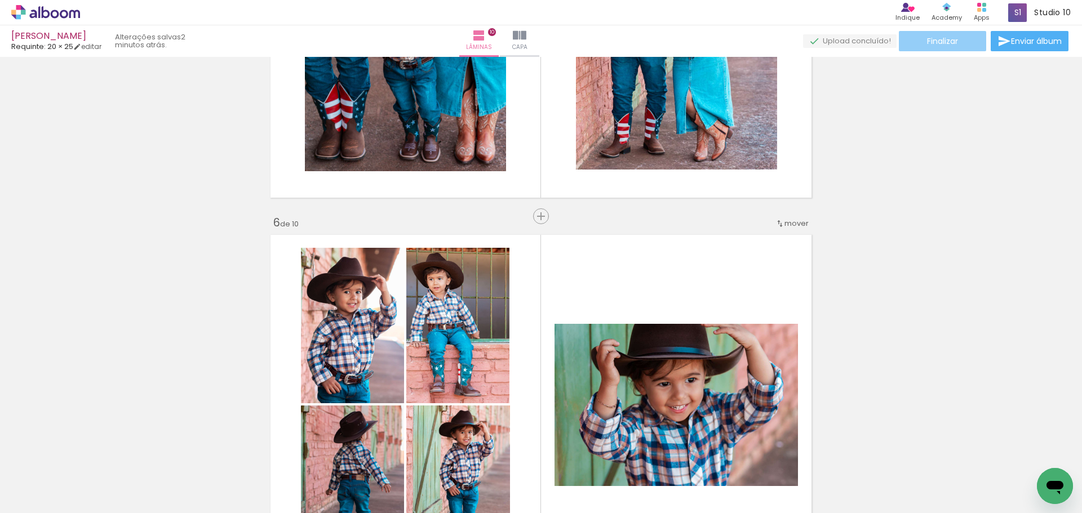
click at [954, 37] on span "Finalizar" at bounding box center [942, 41] width 31 height 8
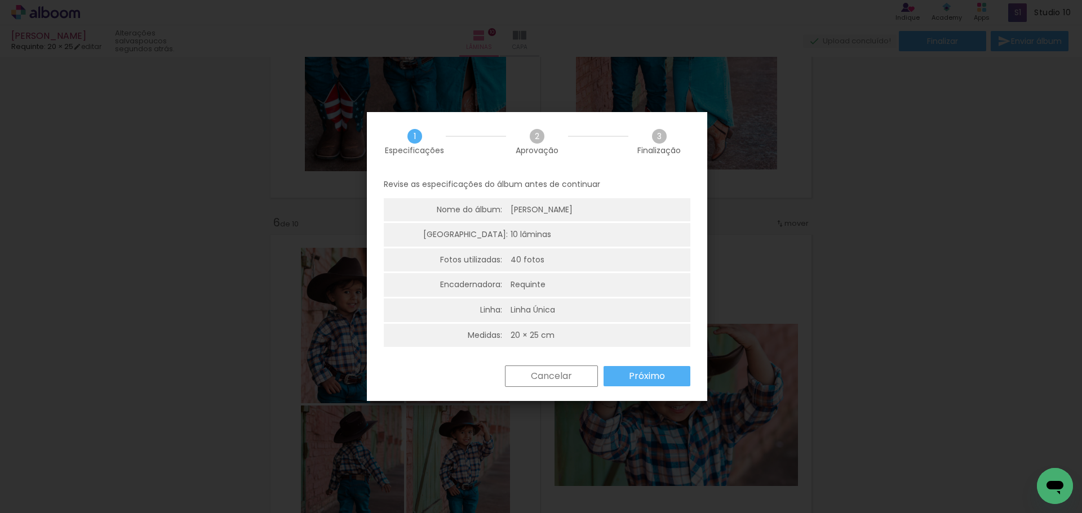
click at [0, 0] on slot "Próximo" at bounding box center [0, 0] width 0 height 0
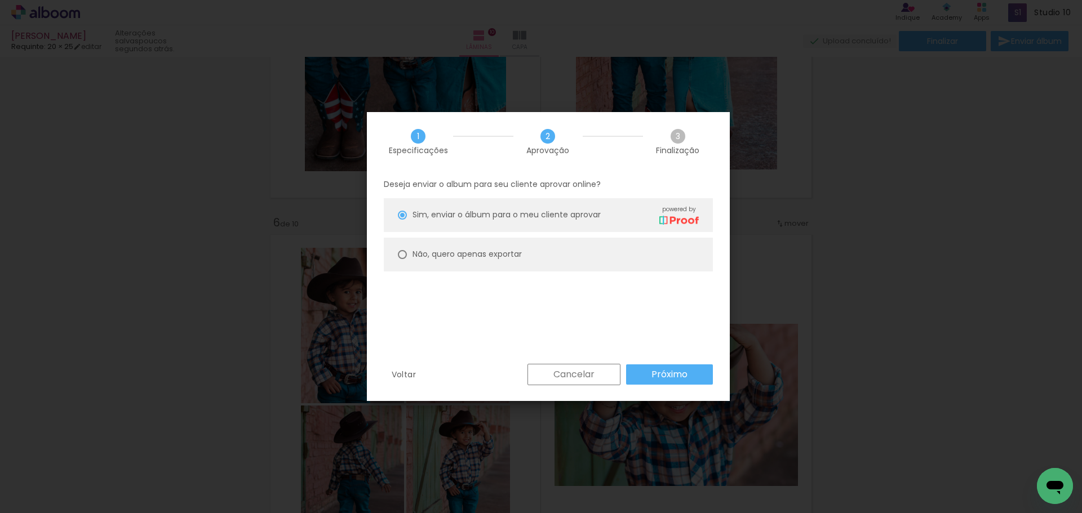
click at [568, 276] on paper-radio-group "Sim, enviar o álbum para o meu cliente aprovar powered by Não, quero apenas exp…" at bounding box center [548, 237] width 329 height 79
click at [571, 269] on paper-radio-button "Não, quero apenas exportar" at bounding box center [548, 255] width 329 height 34
type paper-radio-button "on"
click at [656, 383] on paper-button "Próximo" at bounding box center [669, 375] width 87 height 20
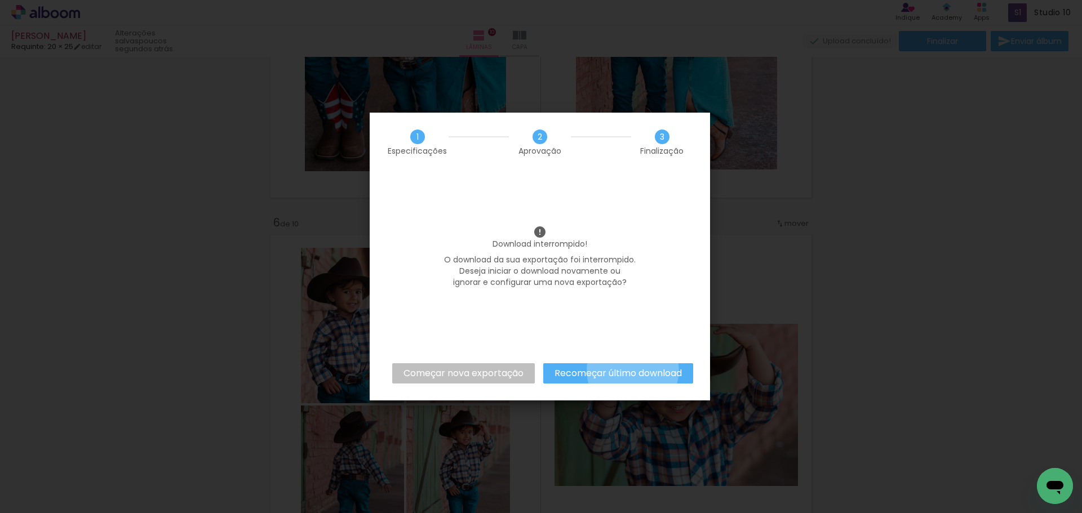
click at [0, 0] on slot "Recomeçar último download" at bounding box center [0, 0] width 0 height 0
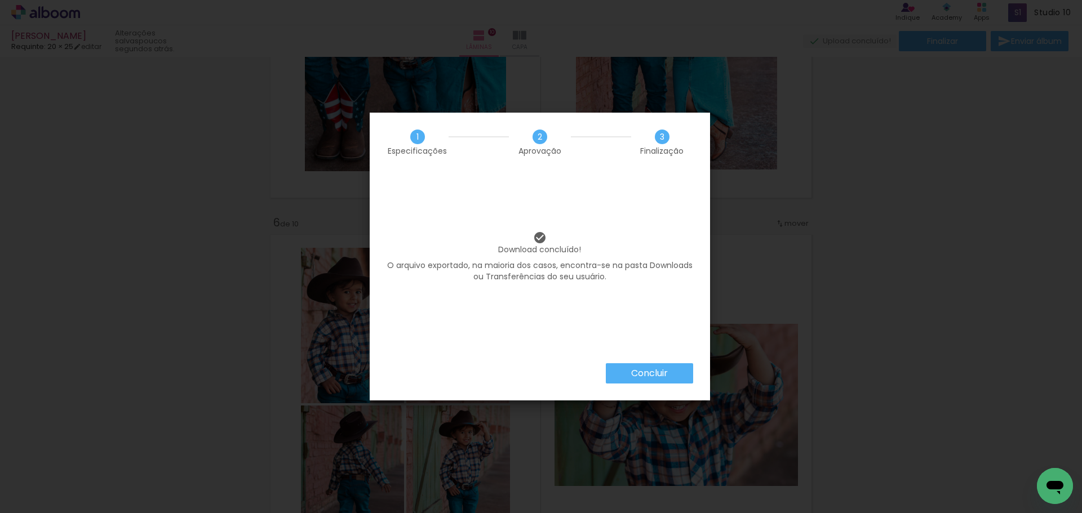
click at [0, 0] on slot "Concluir" at bounding box center [0, 0] width 0 height 0
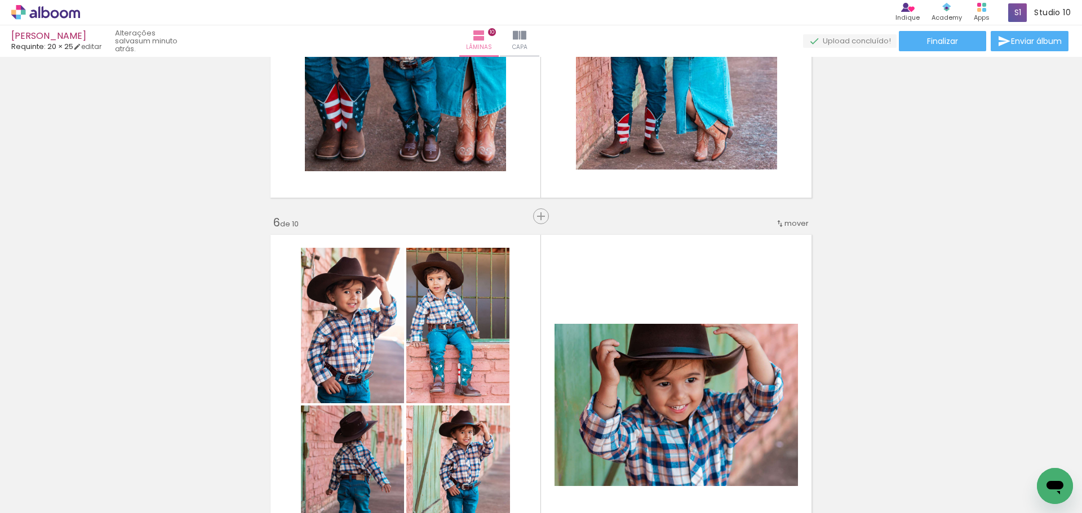
scroll to position [0, 1538]
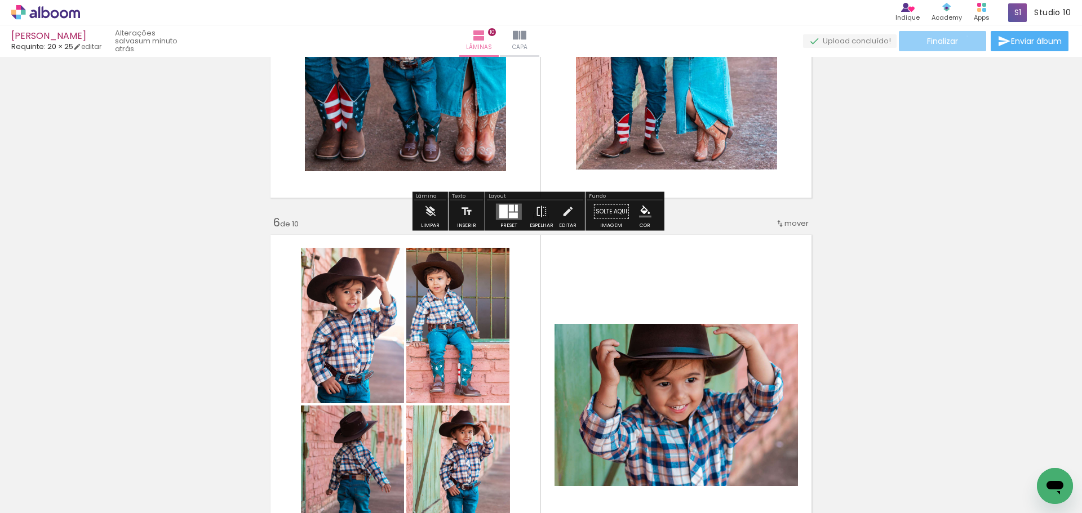
click at [963, 36] on paper-button "Finalizar" at bounding box center [942, 41] width 87 height 20
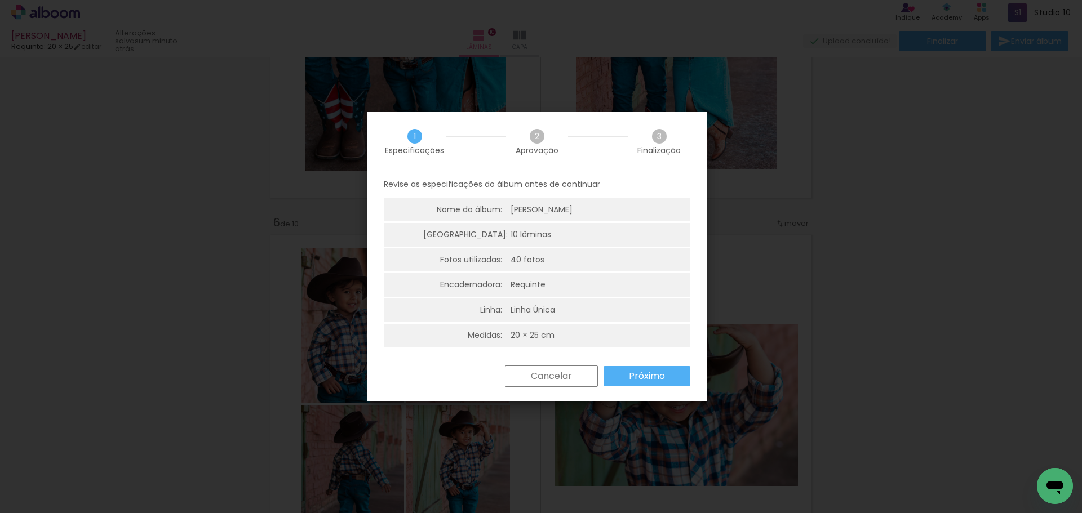
click at [0, 0] on slot "Próximo" at bounding box center [0, 0] width 0 height 0
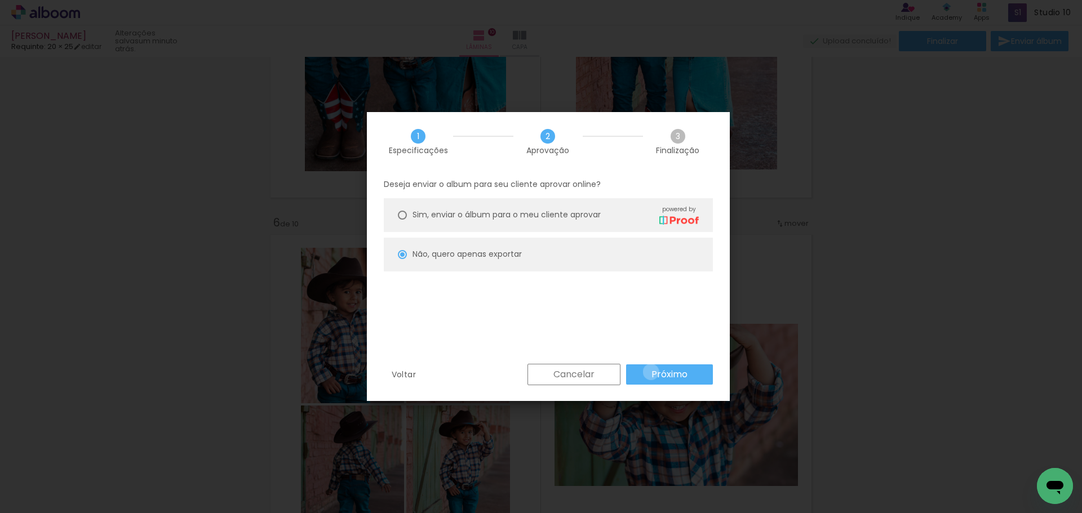
click at [651, 372] on paper-button "Próximo" at bounding box center [669, 375] width 87 height 20
type input "Alta, 300 DPI"
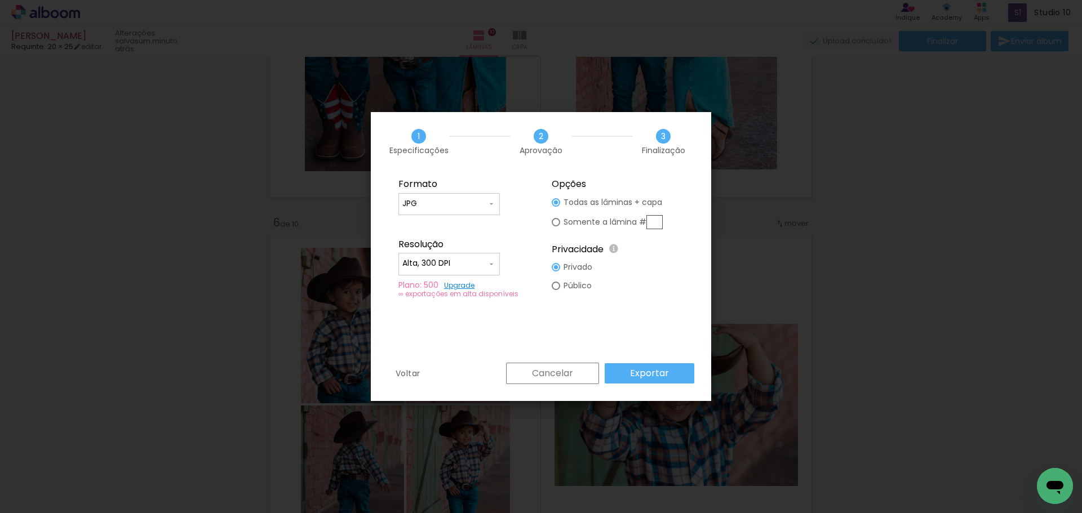
click at [0, 0] on slot "Exportar" at bounding box center [0, 0] width 0 height 0
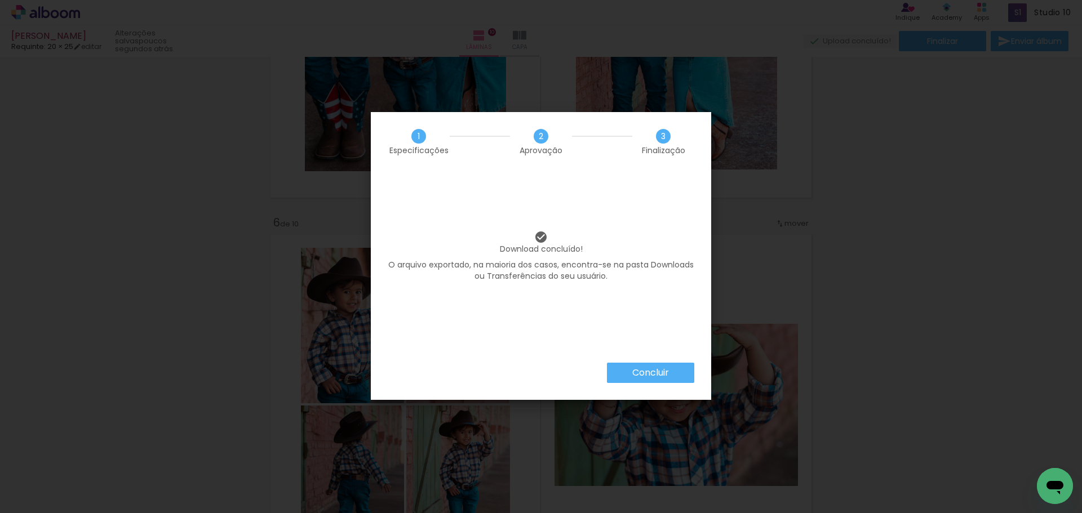
scroll to position [0, 1538]
click at [672, 376] on paper-button "Concluir" at bounding box center [650, 373] width 87 height 20
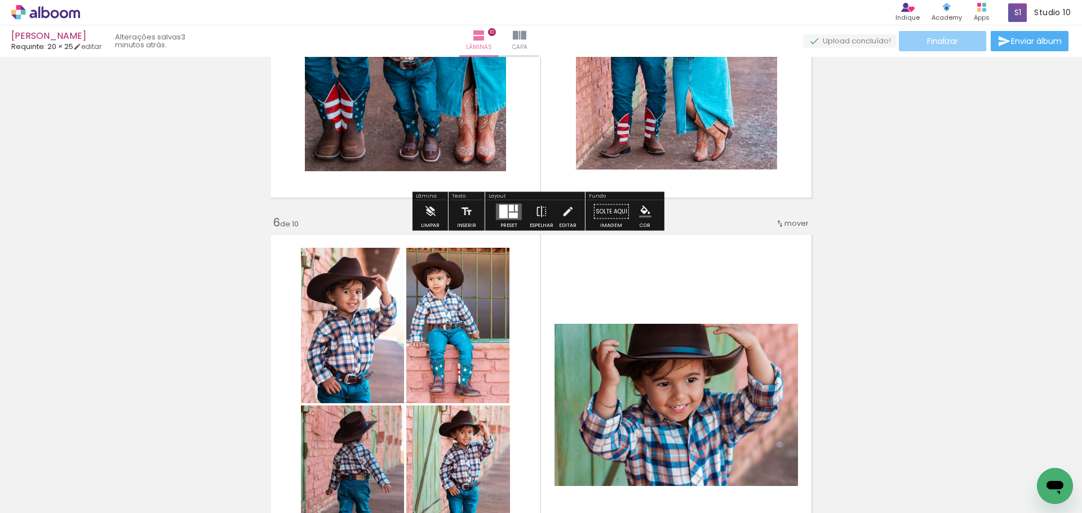
click at [939, 43] on span "Finalizar" at bounding box center [942, 41] width 31 height 8
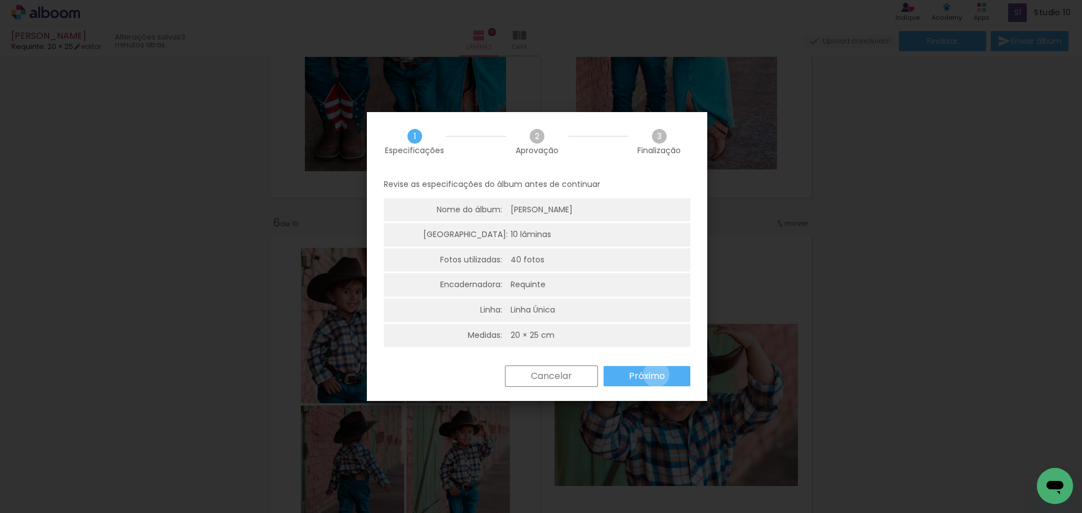
click at [0, 0] on slot "Próximo" at bounding box center [0, 0] width 0 height 0
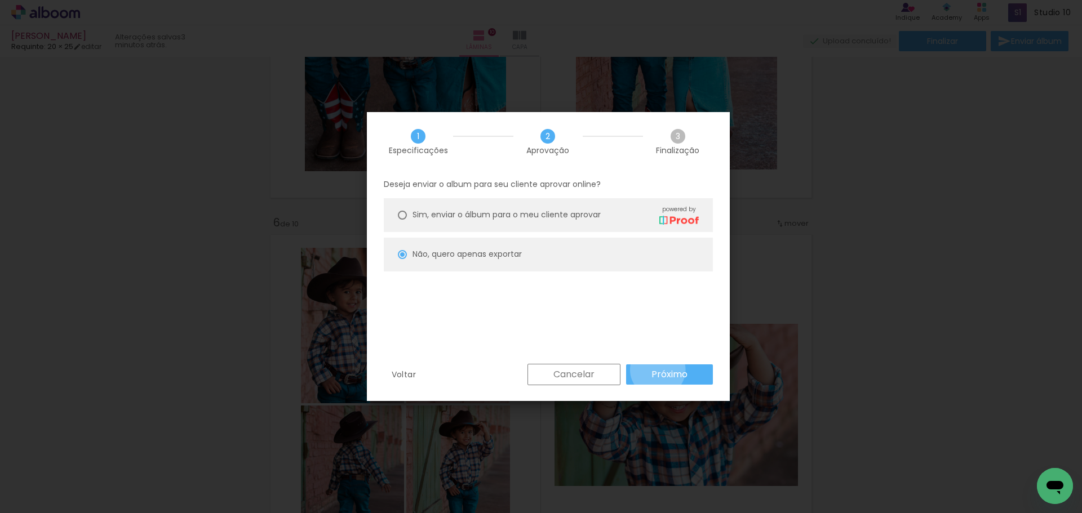
click at [0, 0] on slot "Próximo" at bounding box center [0, 0] width 0 height 0
type input "Alta, 300 DPI"
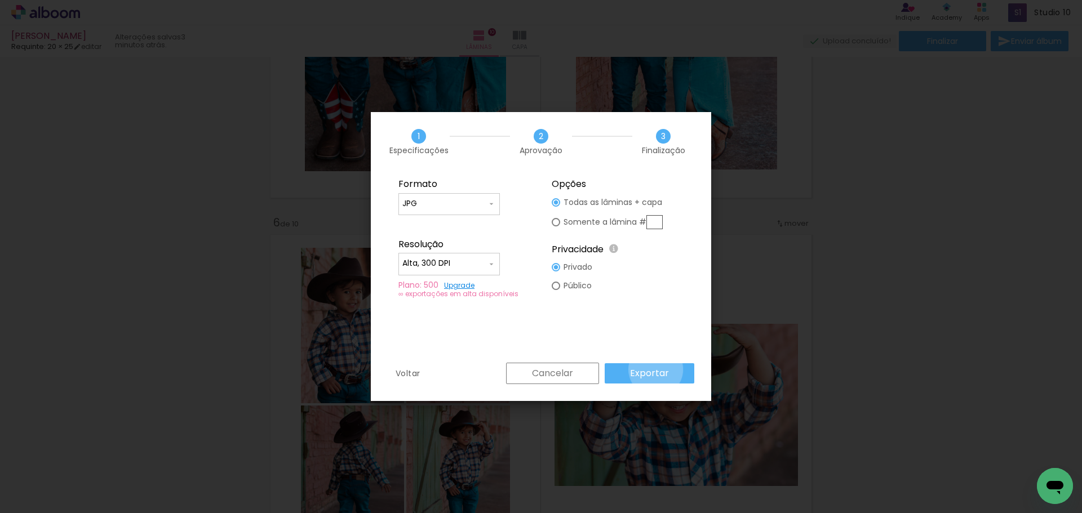
click at [0, 0] on slot "Exportar" at bounding box center [0, 0] width 0 height 0
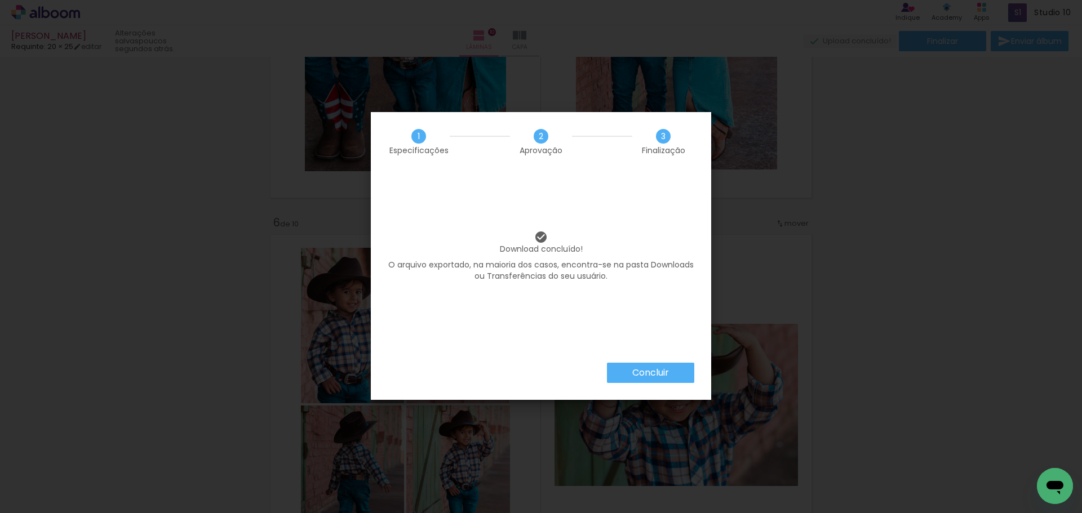
scroll to position [0, 1538]
click at [0, 0] on slot "Concluir" at bounding box center [0, 0] width 0 height 0
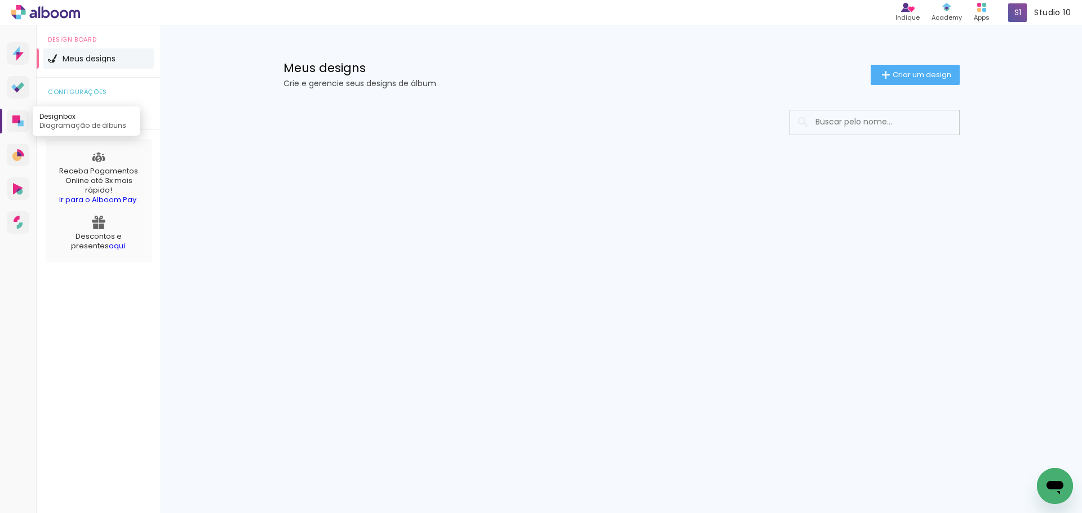
click at [16, 122] on icon at bounding box center [16, 119] width 8 height 8
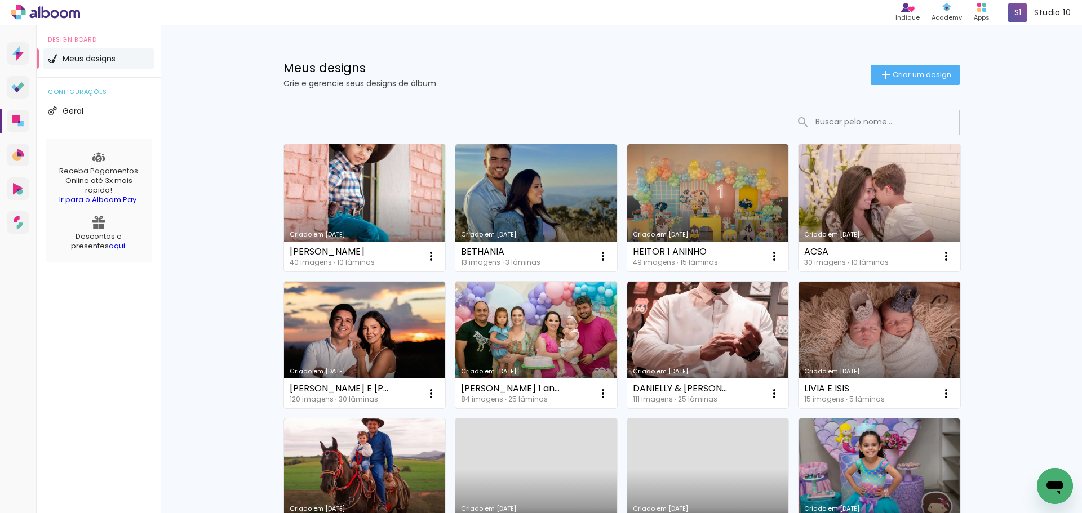
click at [358, 211] on link "Criado em [DATE]" at bounding box center [365, 207] width 162 height 127
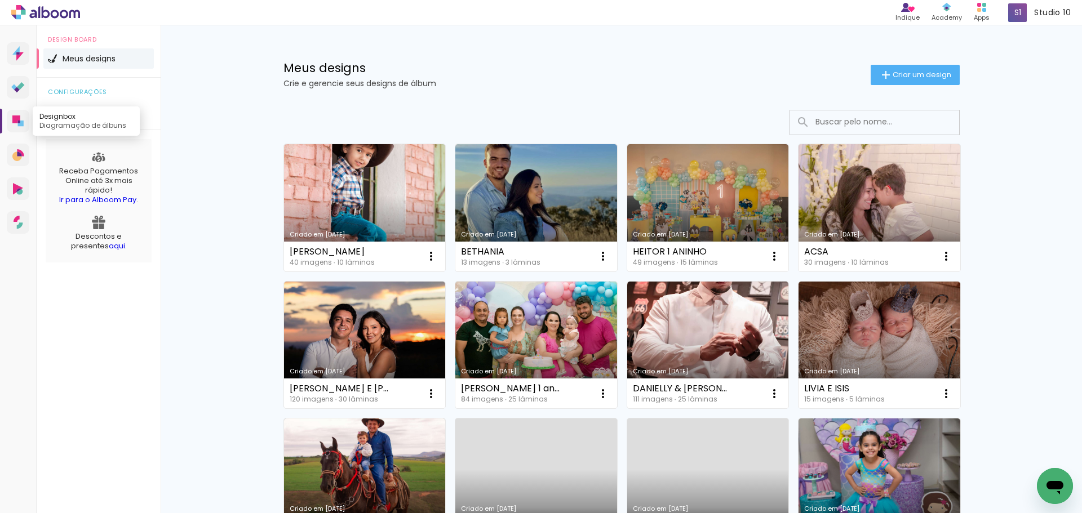
click at [14, 113] on link "Designbox Diagramação de álbuns" at bounding box center [18, 121] width 23 height 23
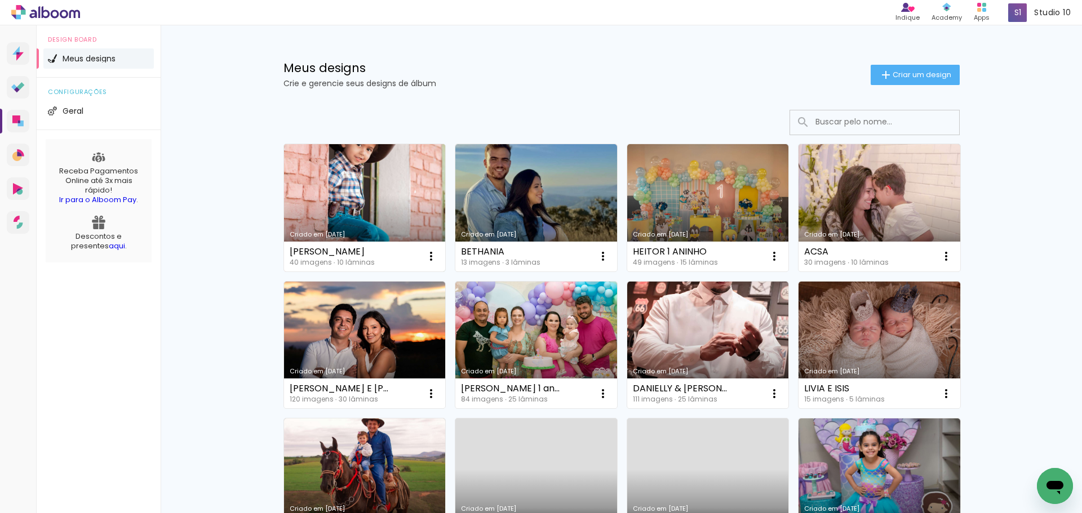
click at [351, 177] on link "Criado em [DATE]" at bounding box center [365, 207] width 162 height 127
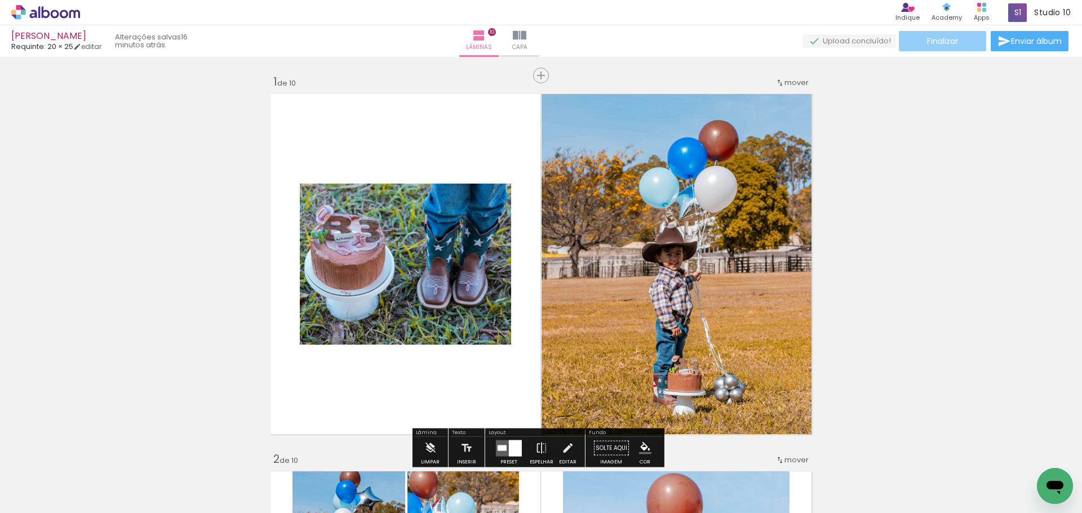
click at [937, 39] on span "Finalizar" at bounding box center [942, 41] width 31 height 8
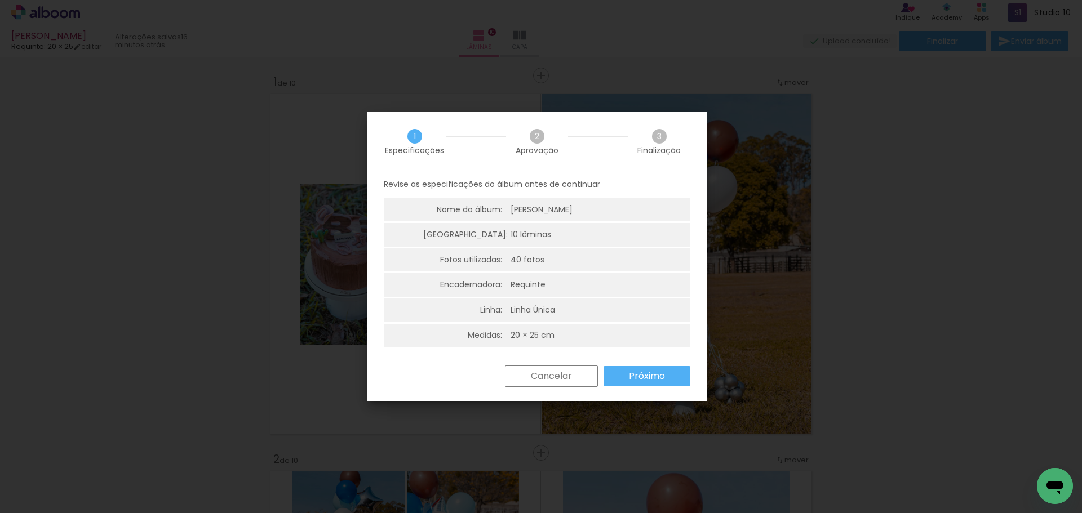
click at [0, 0] on slot "Próximo" at bounding box center [0, 0] width 0 height 0
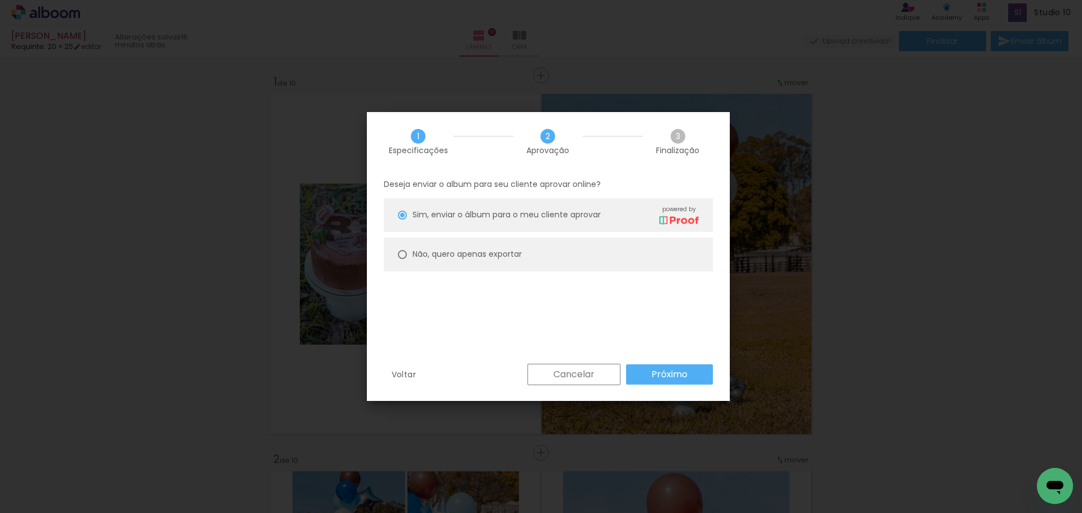
click at [507, 265] on paper-radio-button "Não, quero apenas exportar" at bounding box center [548, 255] width 329 height 34
type paper-radio-button "on"
click at [666, 365] on paper-button "Próximo" at bounding box center [669, 375] width 87 height 20
type input "Alta, 300 DPI"
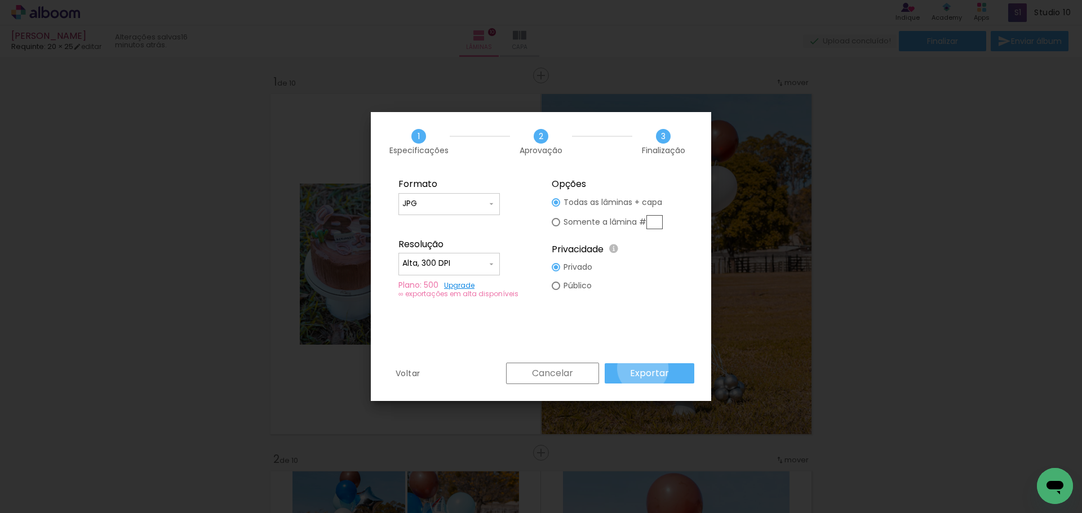
click at [0, 0] on slot "Exportar" at bounding box center [0, 0] width 0 height 0
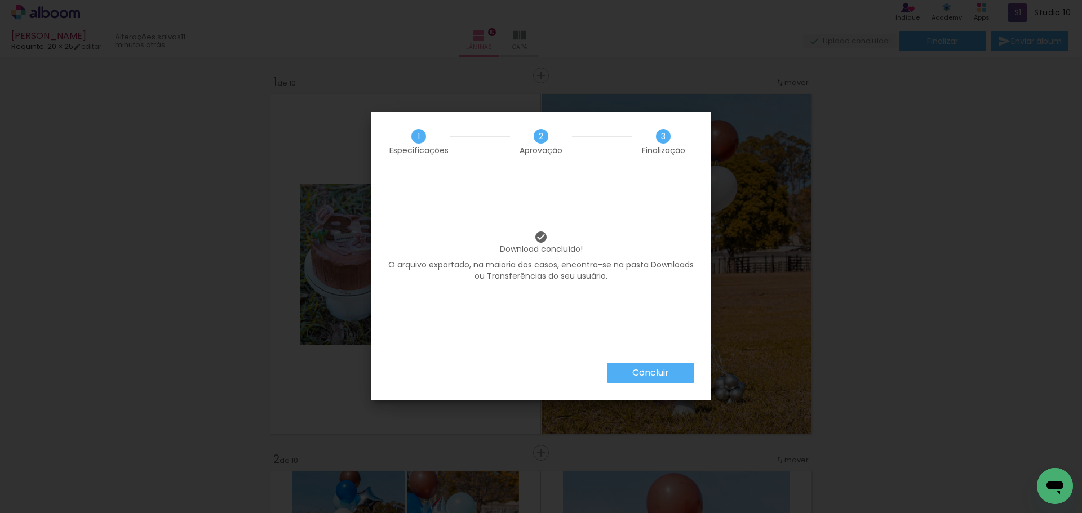
click at [0, 0] on slot "Concluir" at bounding box center [0, 0] width 0 height 0
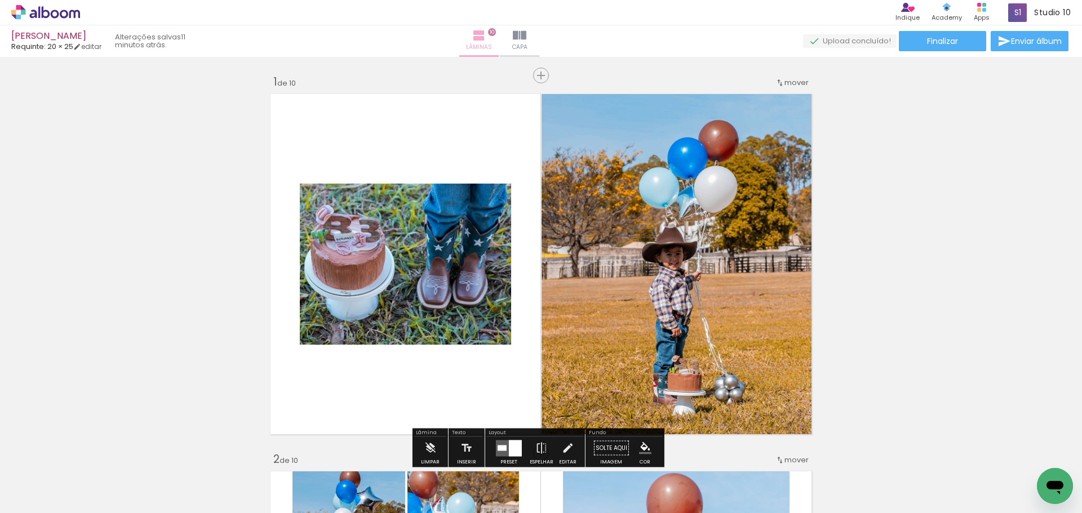
click at [499, 35] on paper-button "Lâminas 10" at bounding box center [478, 41] width 39 height 32
